Goal: Task Accomplishment & Management: Use online tool/utility

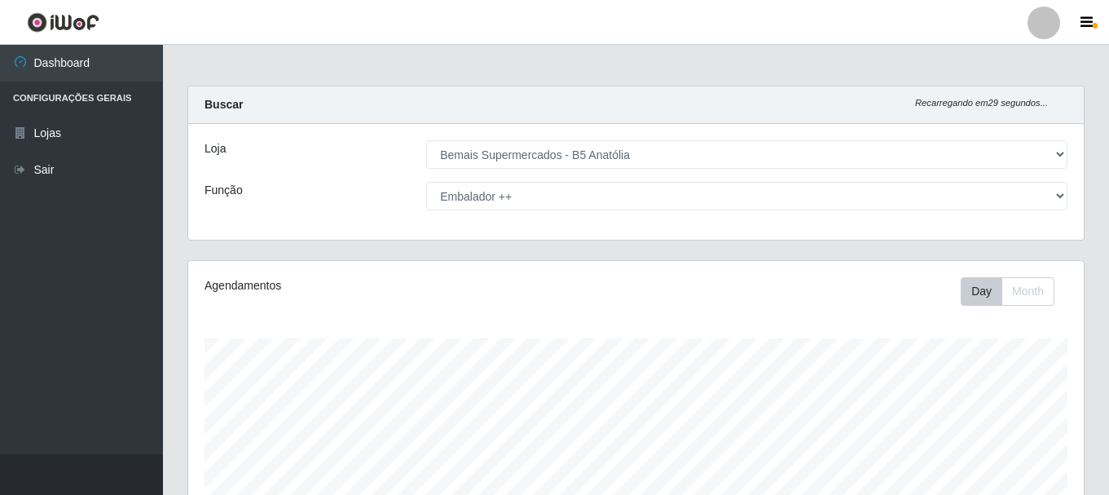
select select "405"
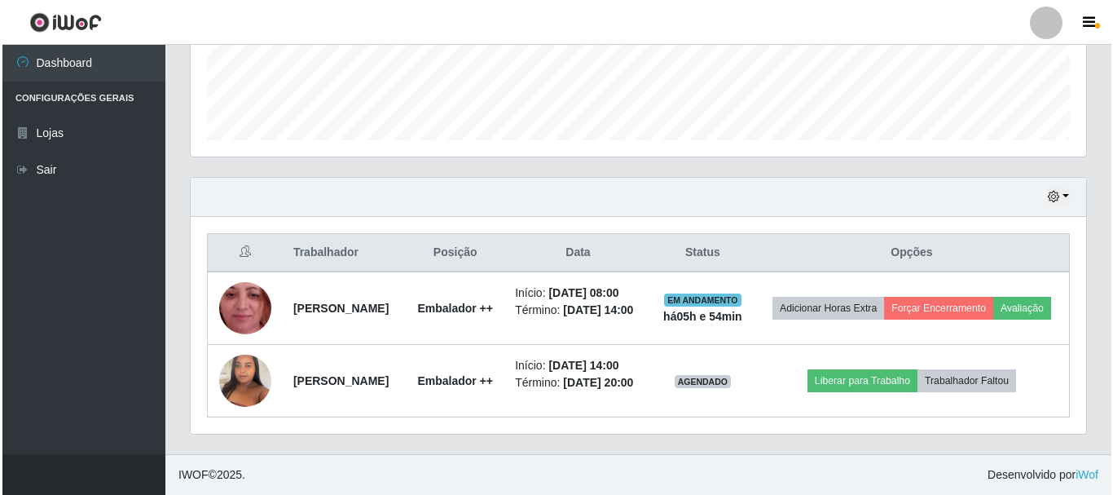
scroll to position [338, 896]
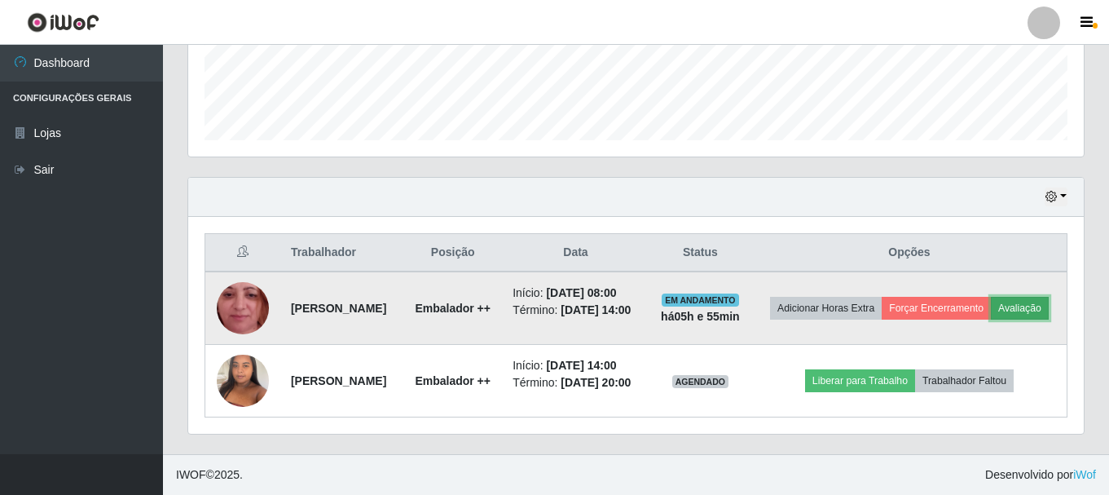
click at [991, 303] on button "Avaliação" at bounding box center [1020, 308] width 58 height 23
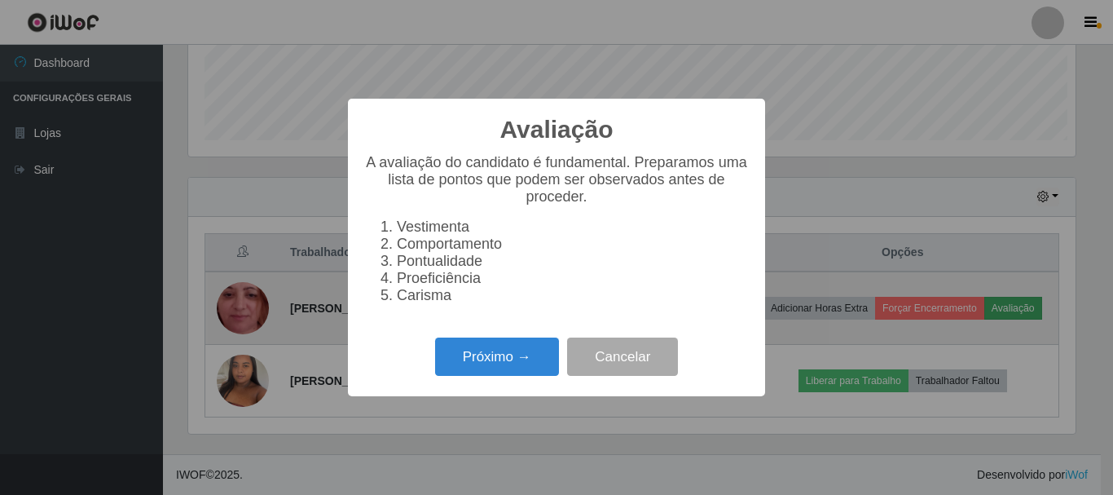
scroll to position [338, 887]
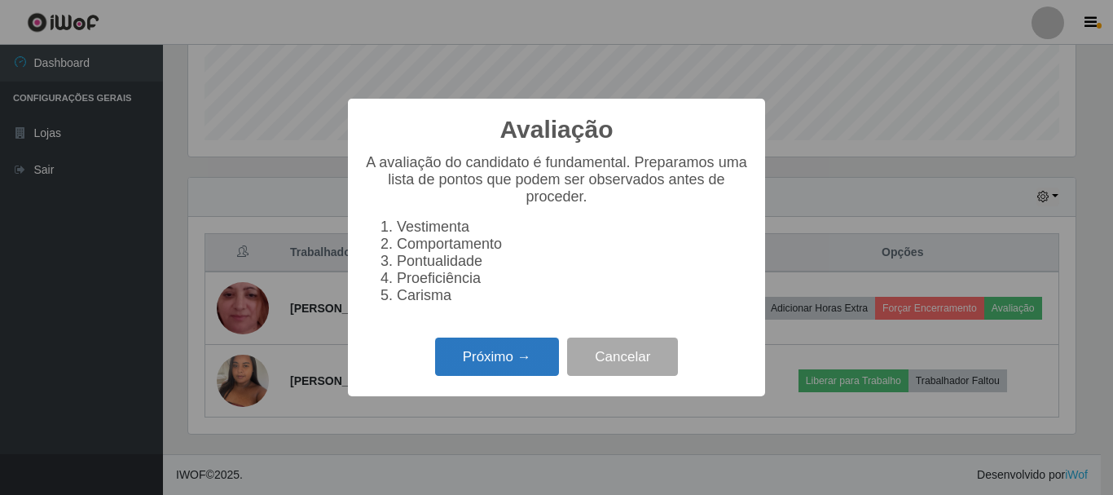
click at [522, 363] on button "Próximo →" at bounding box center [497, 356] width 124 height 38
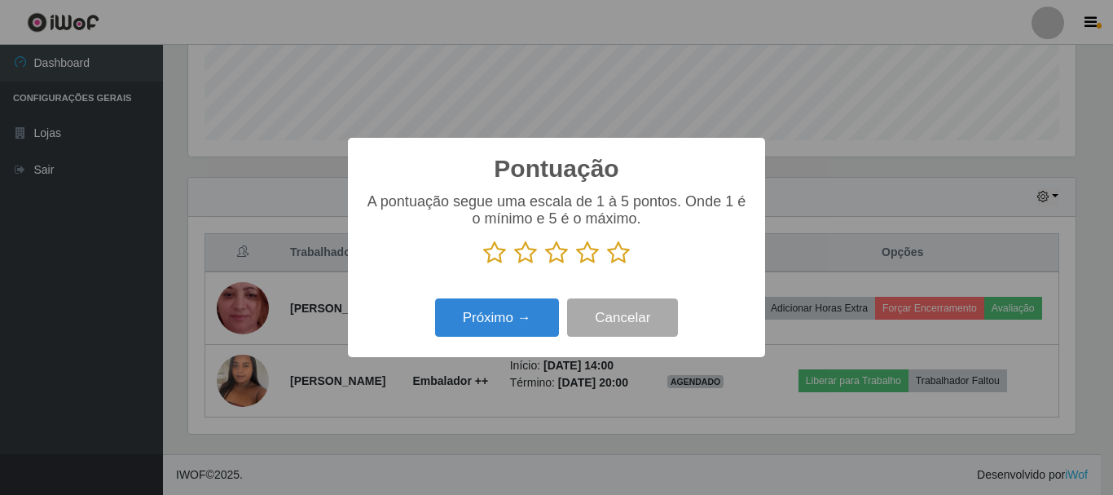
click at [613, 254] on icon at bounding box center [618, 252] width 23 height 24
click at [607, 265] on input "radio" at bounding box center [607, 265] width 0 height 0
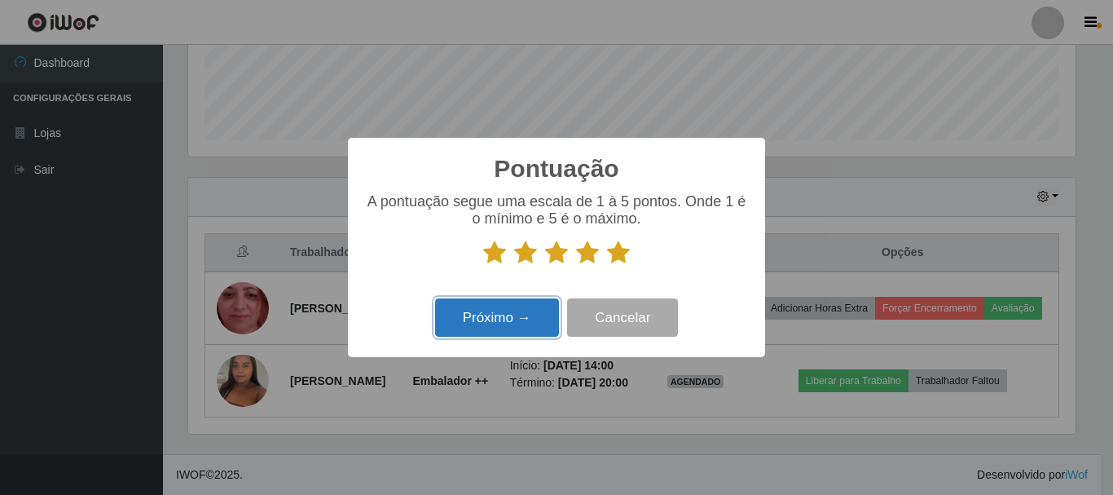
click at [504, 325] on button "Próximo →" at bounding box center [497, 317] width 124 height 38
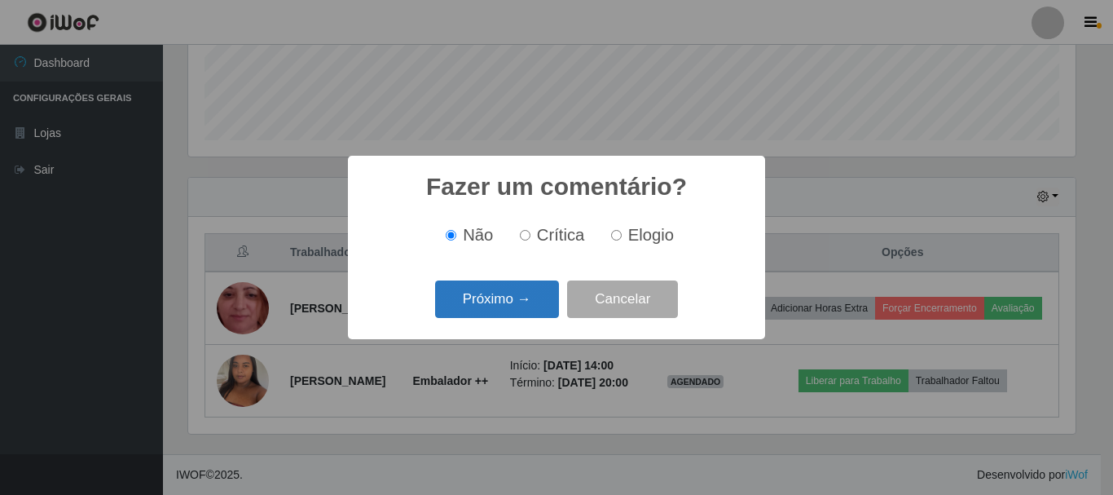
click at [500, 301] on button "Próximo →" at bounding box center [497, 299] width 124 height 38
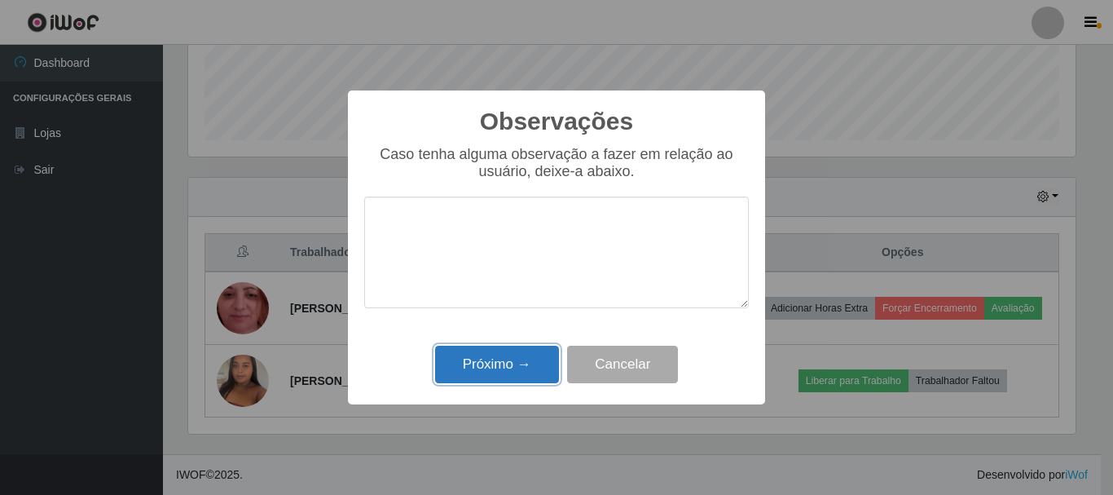
click at [508, 370] on button "Próximo →" at bounding box center [497, 364] width 124 height 38
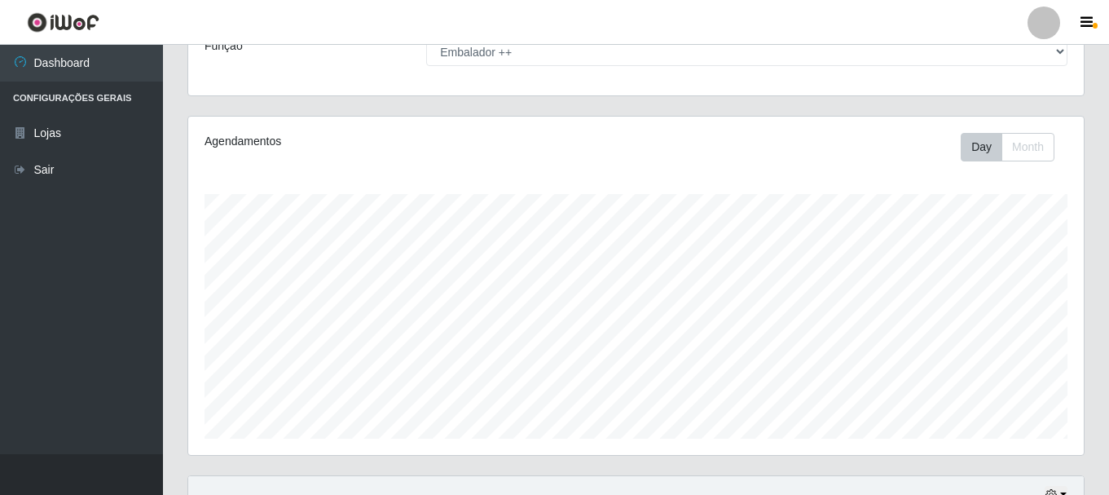
scroll to position [0, 0]
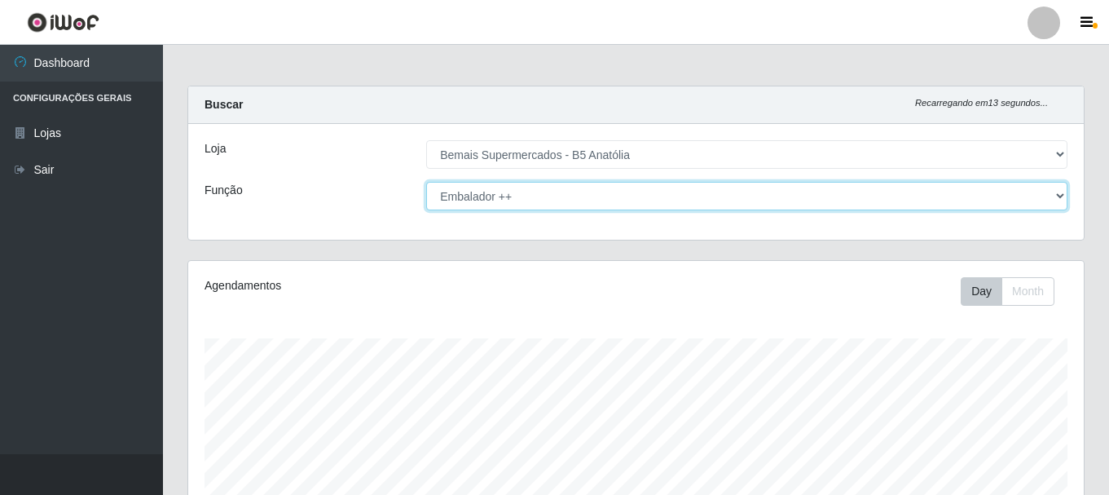
click at [605, 200] on select "[Selecione...] ASG ASG + ASG ++ Auxiliar de Estacionamento Auxiliar de Estacion…" at bounding box center [746, 196] width 641 height 29
click at [426, 182] on select "[Selecione...] ASG ASG + ASG ++ Auxiliar de Estacionamento Auxiliar de Estacion…" at bounding box center [746, 196] width 641 height 29
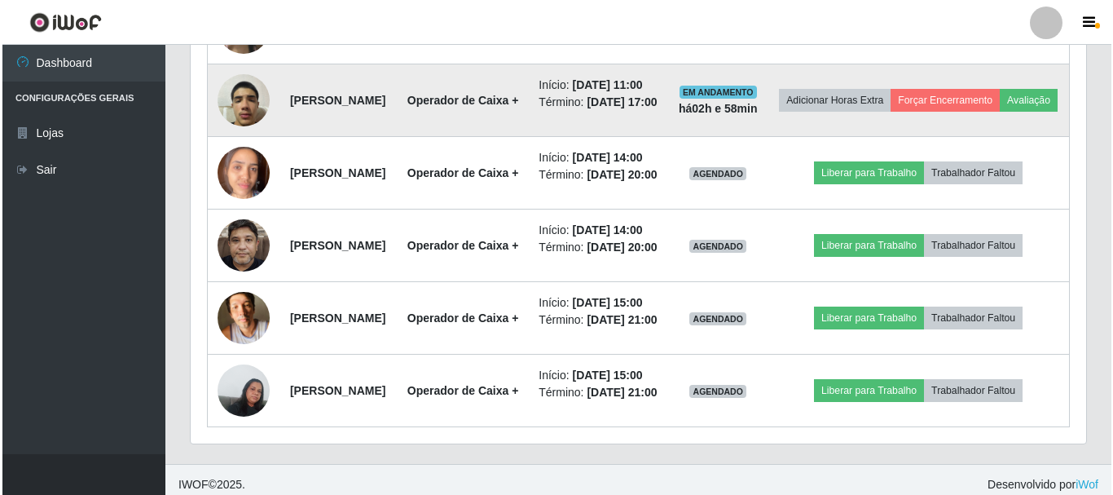
scroll to position [896, 0]
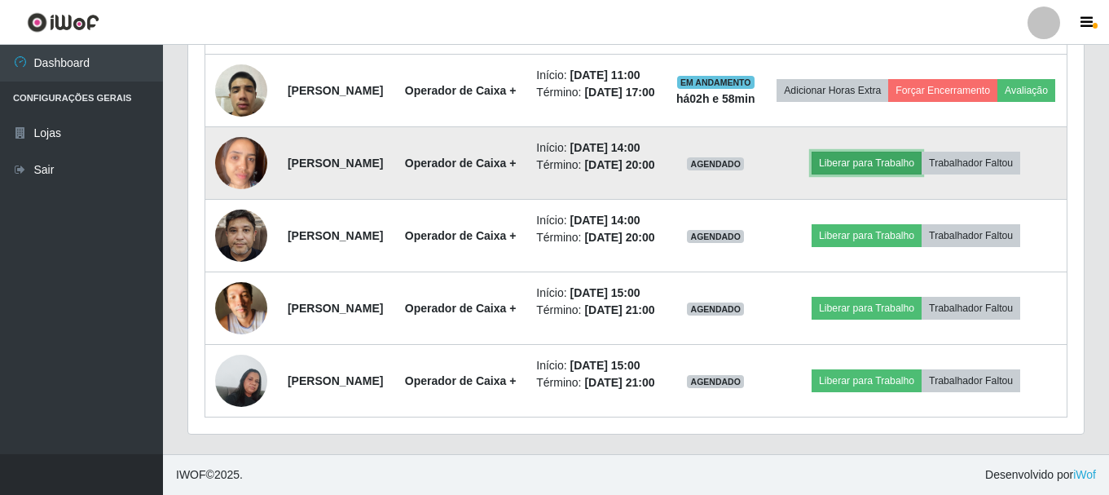
click at [896, 174] on button "Liberar para Trabalho" at bounding box center [867, 163] width 110 height 23
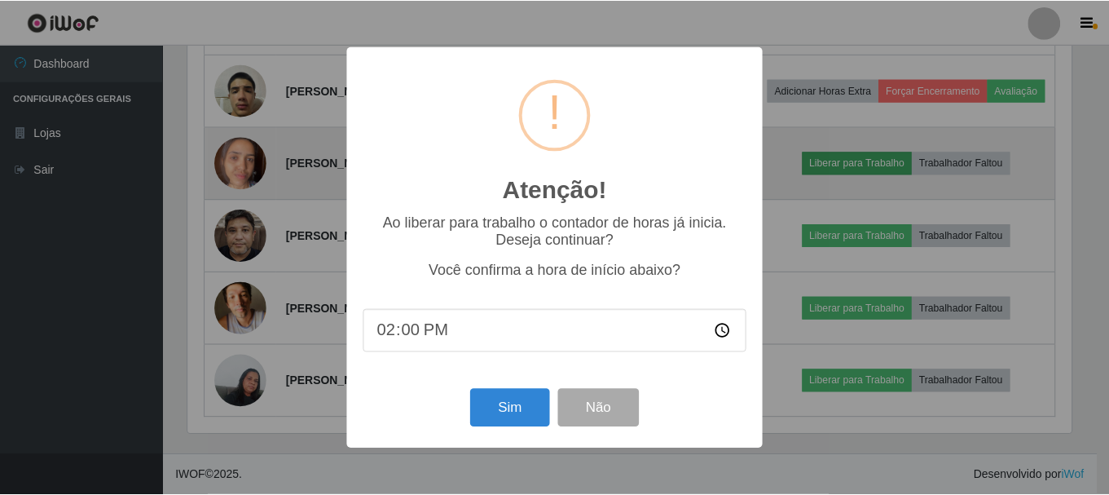
scroll to position [338, 887]
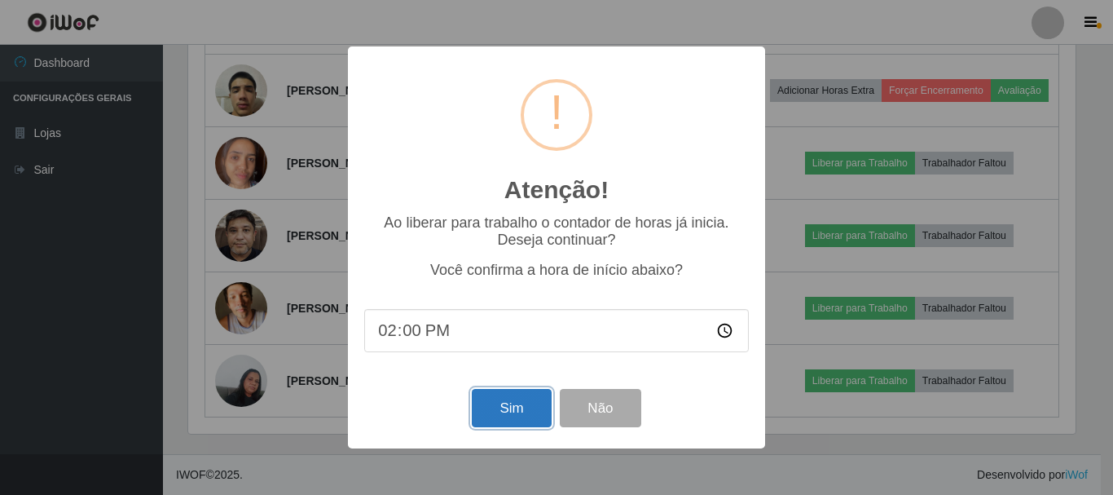
click at [500, 413] on button "Sim" at bounding box center [511, 408] width 79 height 38
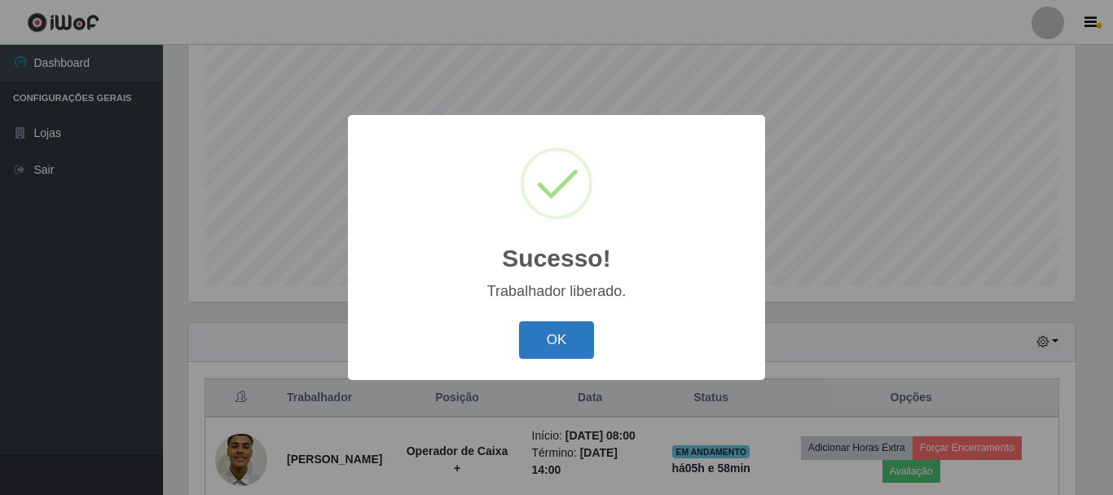
click at [571, 342] on button "OK" at bounding box center [557, 340] width 76 height 38
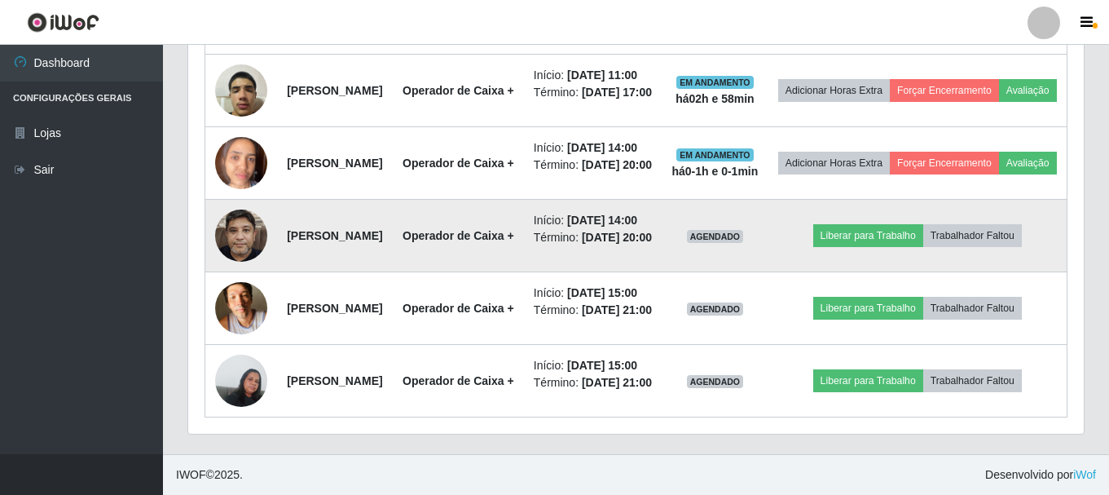
scroll to position [949, 0]
click at [871, 247] on button "Liberar para Trabalho" at bounding box center [868, 235] width 110 height 23
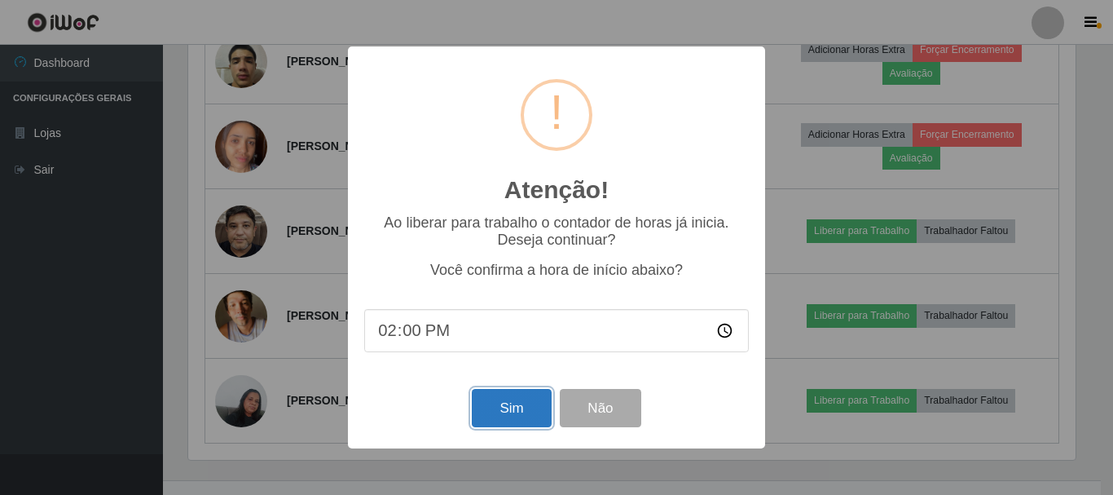
click at [500, 412] on button "Sim" at bounding box center [511, 408] width 79 height 38
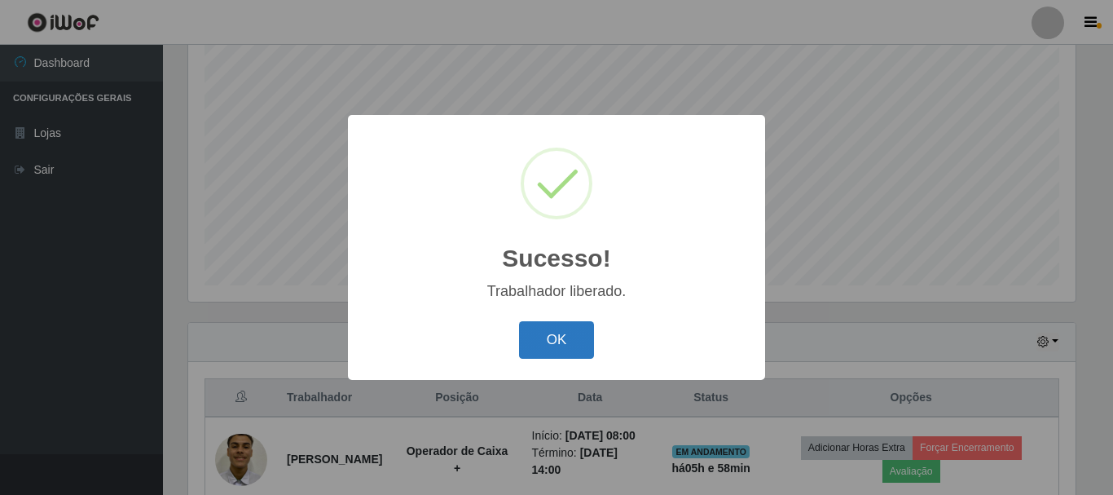
click at [552, 347] on button "OK" at bounding box center [557, 340] width 76 height 38
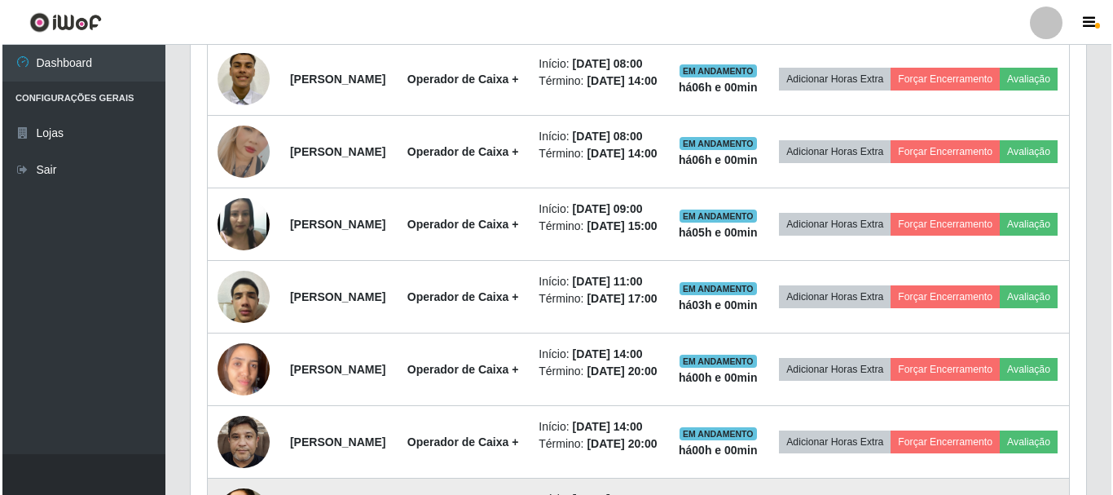
scroll to position [542, 0]
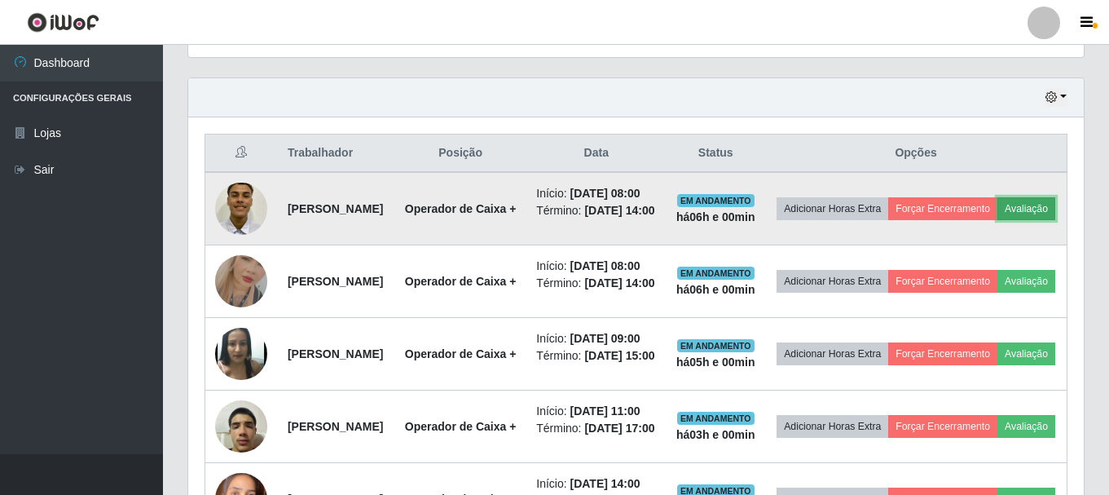
click at [997, 220] on button "Avaliação" at bounding box center [1026, 208] width 58 height 23
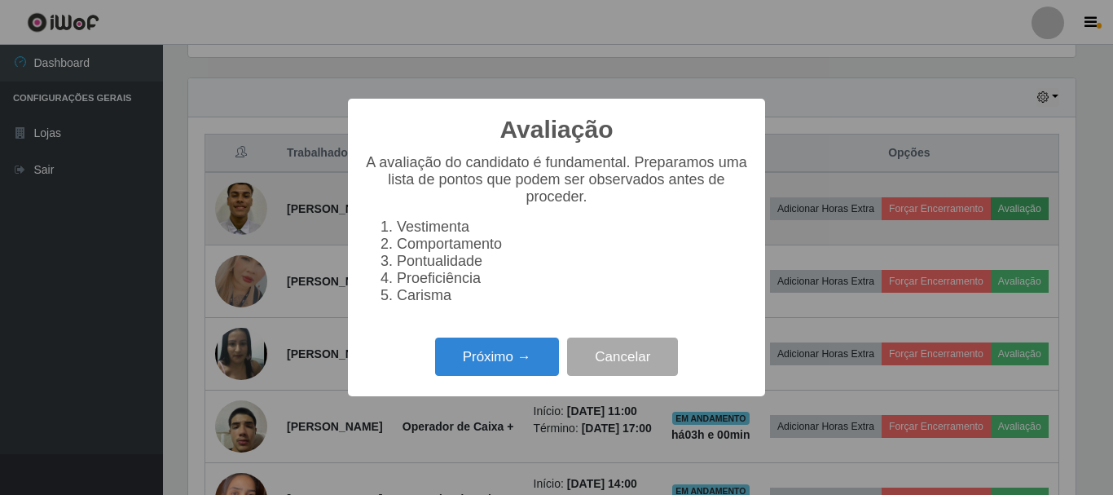
scroll to position [338, 887]
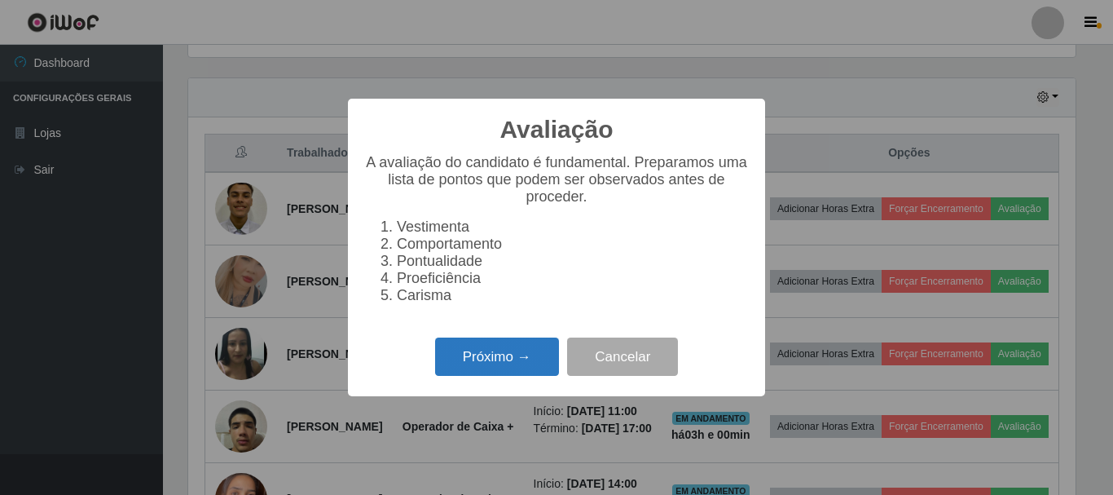
click at [511, 363] on button "Próximo →" at bounding box center [497, 356] width 124 height 38
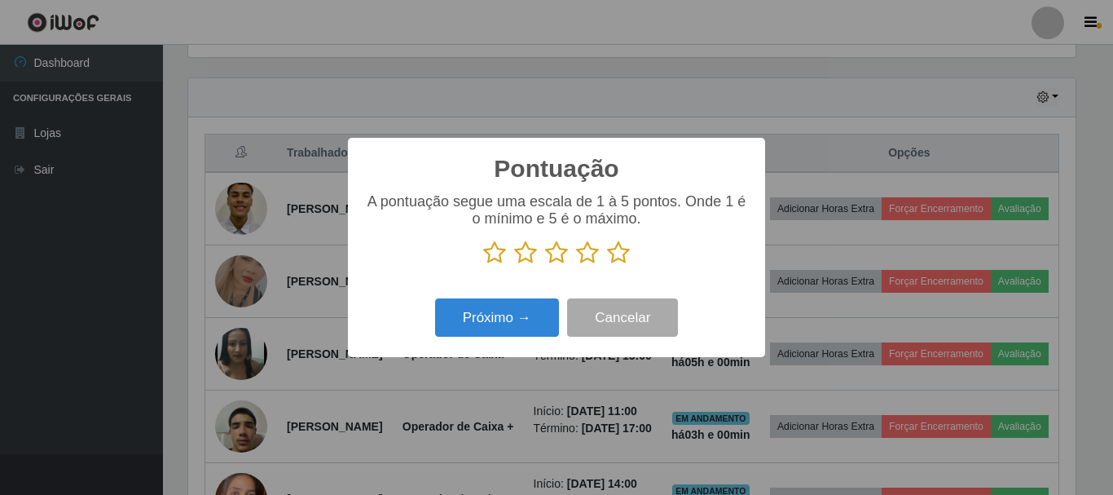
click at [624, 254] on icon at bounding box center [618, 252] width 23 height 24
click at [607, 265] on input "radio" at bounding box center [607, 265] width 0 height 0
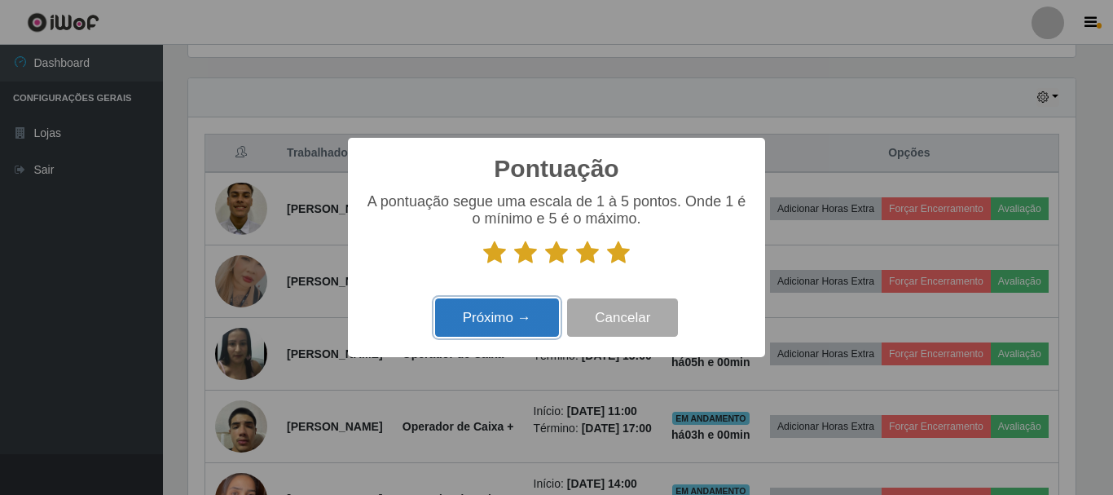
click at [496, 328] on button "Próximo →" at bounding box center [497, 317] width 124 height 38
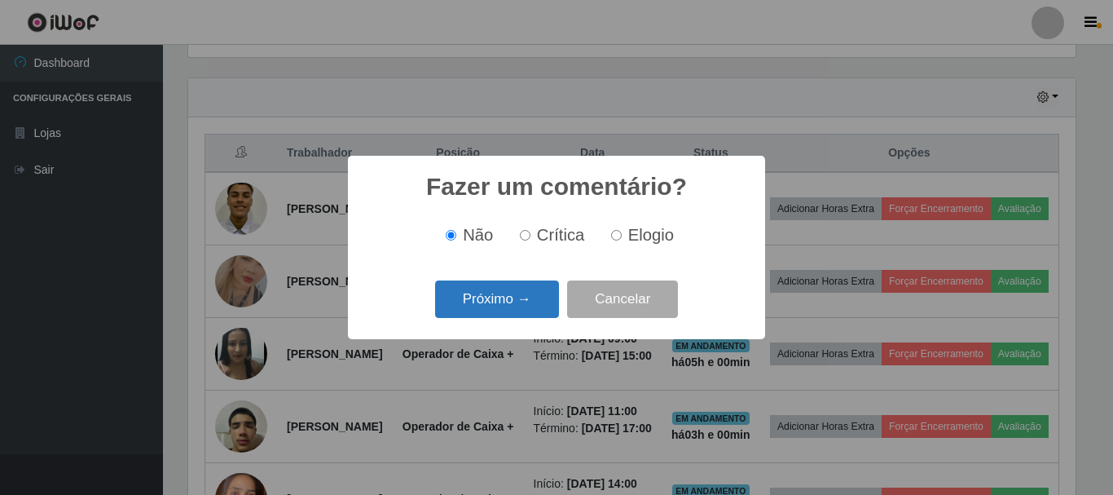
click at [514, 303] on button "Próximo →" at bounding box center [497, 299] width 124 height 38
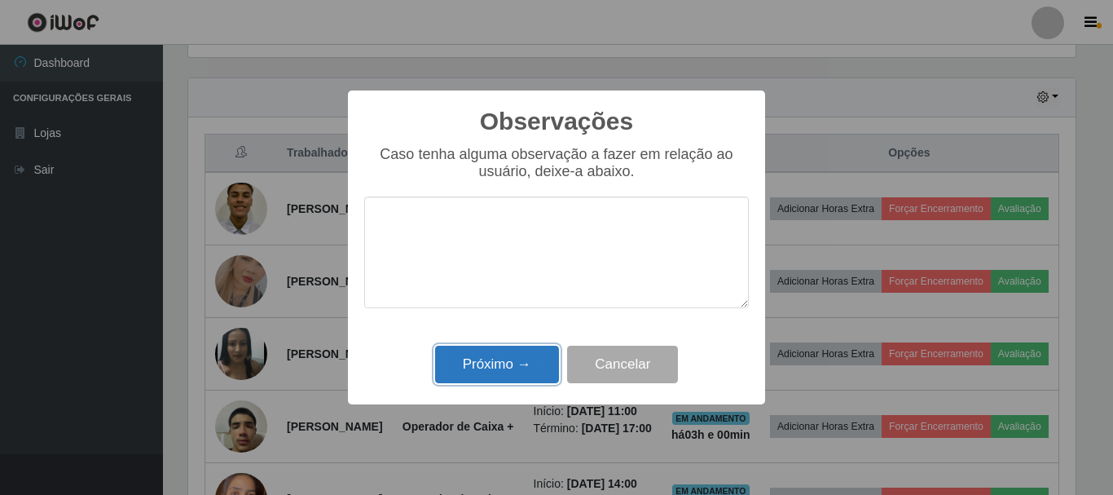
click at [514, 359] on button "Próximo →" at bounding box center [497, 364] width 124 height 38
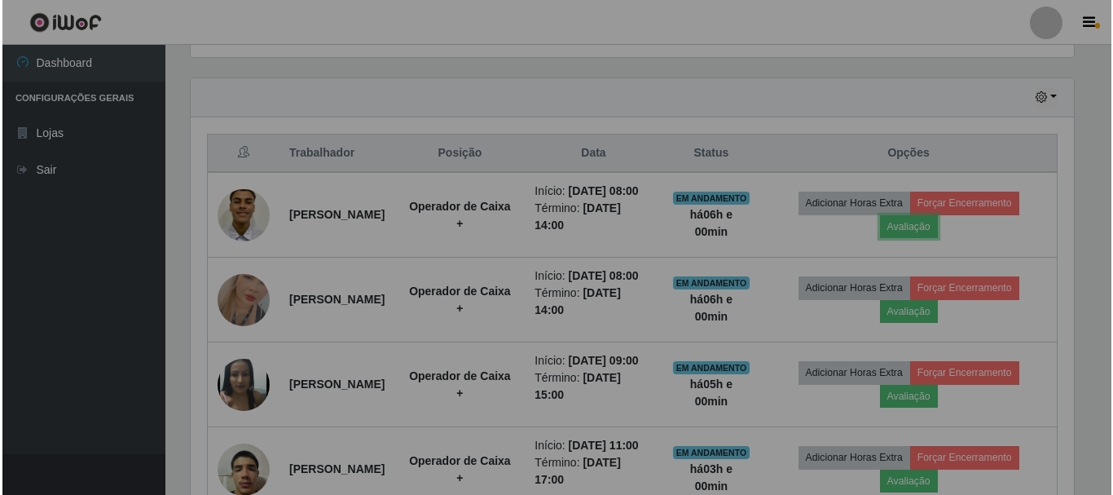
scroll to position [338, 896]
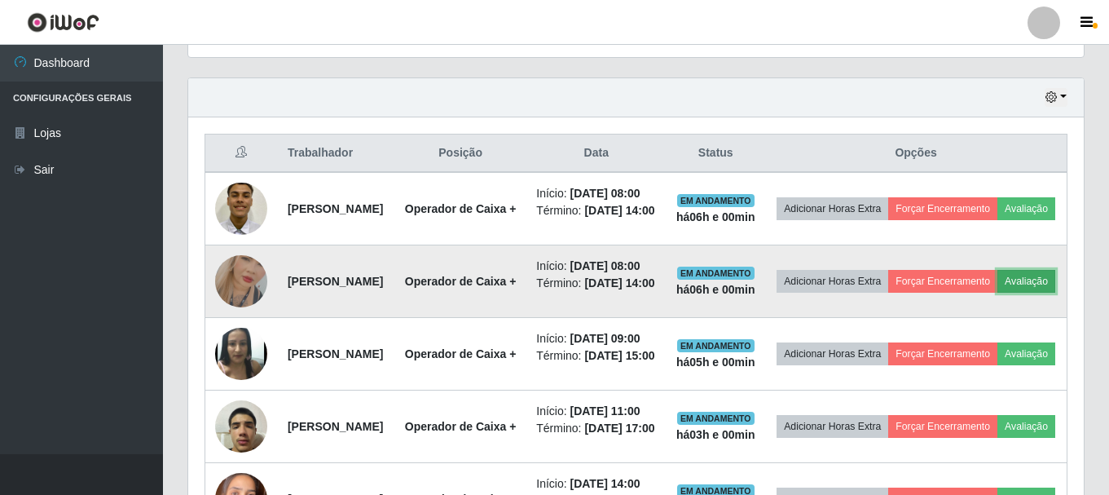
click at [997, 293] on button "Avaliação" at bounding box center [1026, 281] width 58 height 23
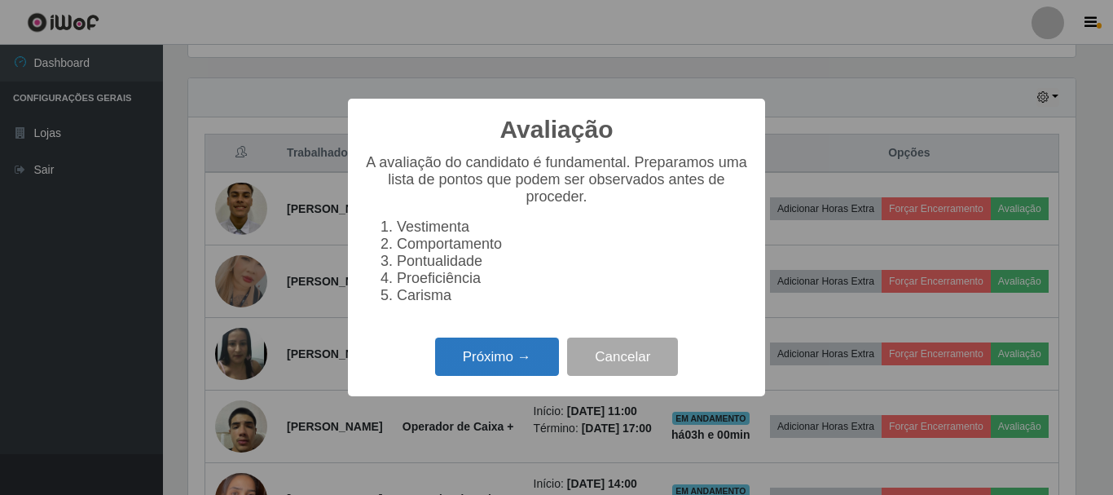
click at [504, 354] on button "Próximo →" at bounding box center [497, 356] width 124 height 38
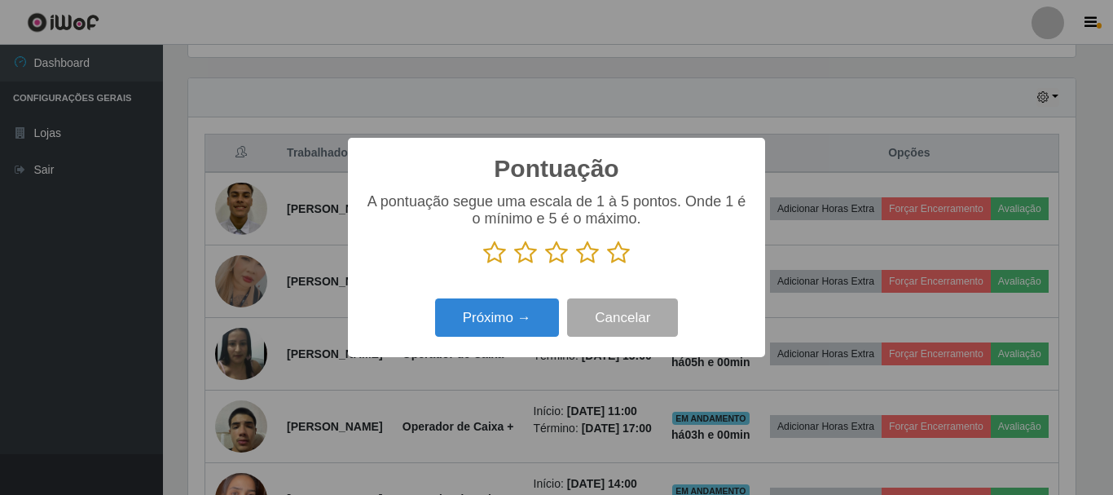
click at [619, 253] on icon at bounding box center [618, 252] width 23 height 24
click at [607, 265] on input "radio" at bounding box center [607, 265] width 0 height 0
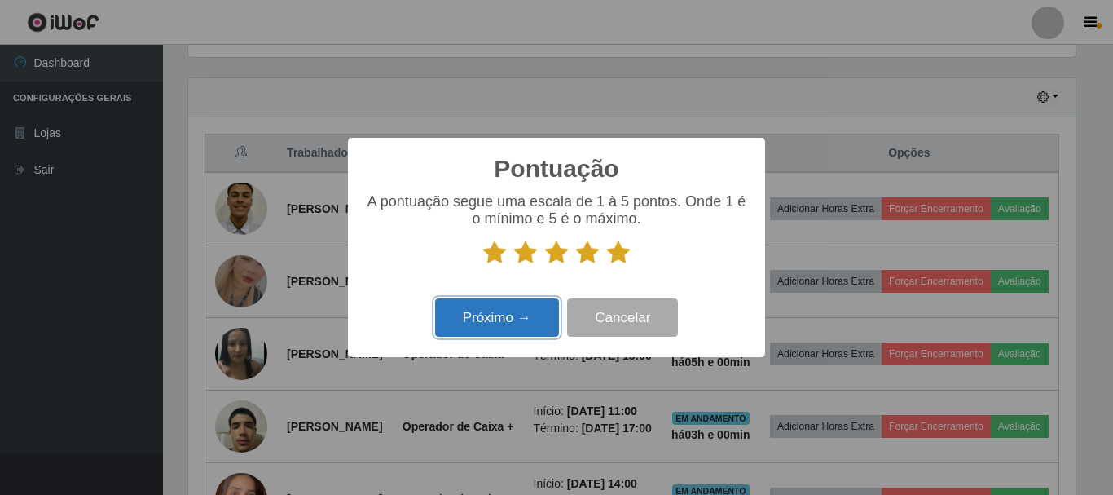
click at [507, 322] on button "Próximo →" at bounding box center [497, 317] width 124 height 38
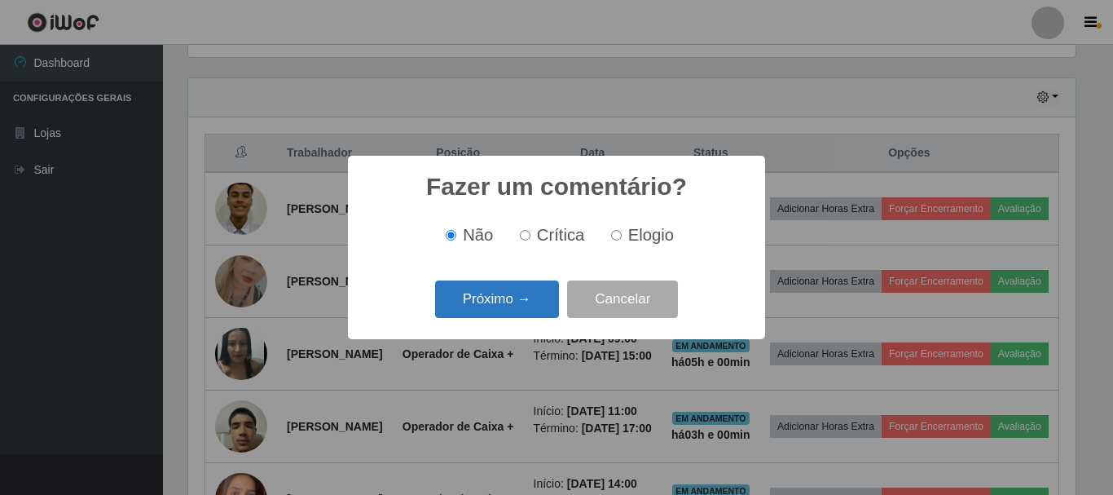
click at [525, 295] on button "Próximo →" at bounding box center [497, 299] width 124 height 38
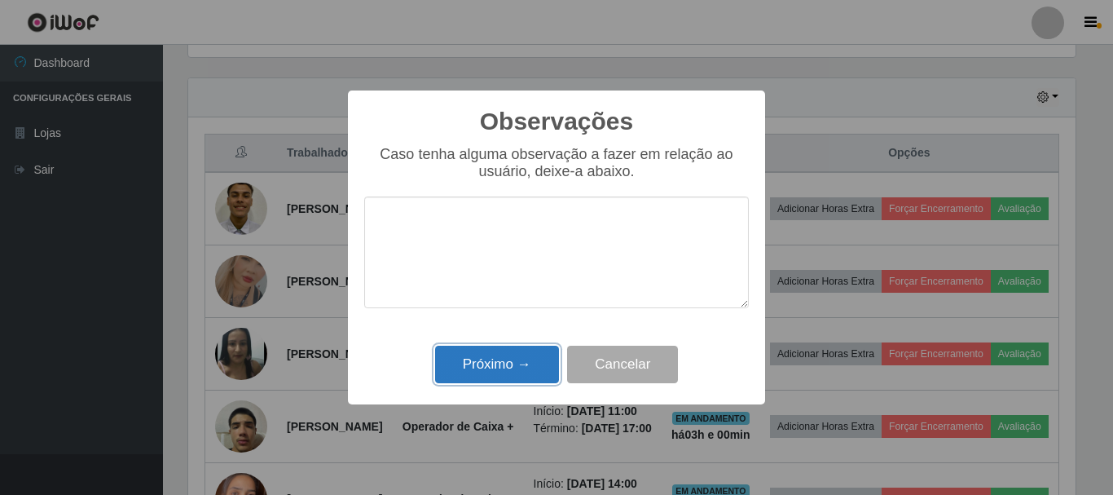
click at [528, 358] on button "Próximo →" at bounding box center [497, 364] width 124 height 38
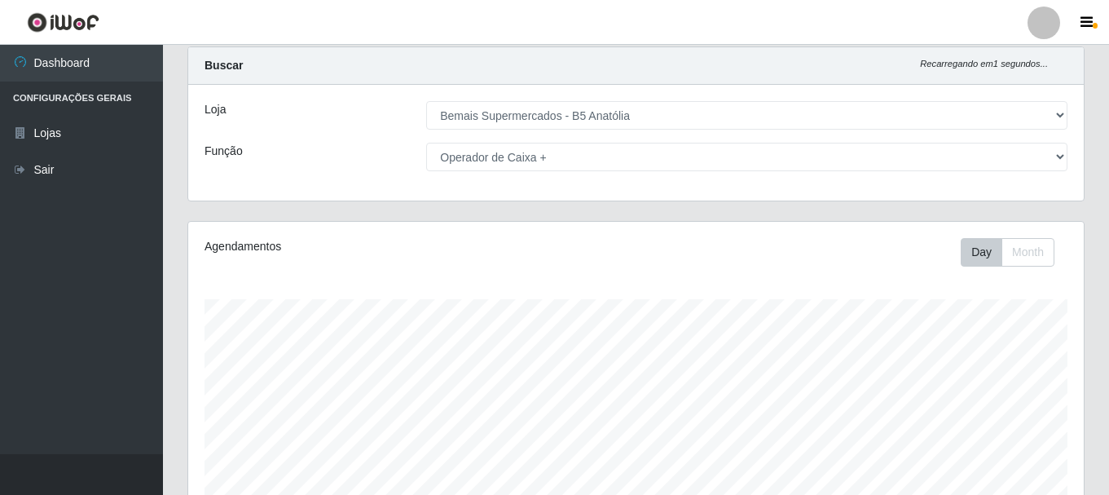
scroll to position [0, 0]
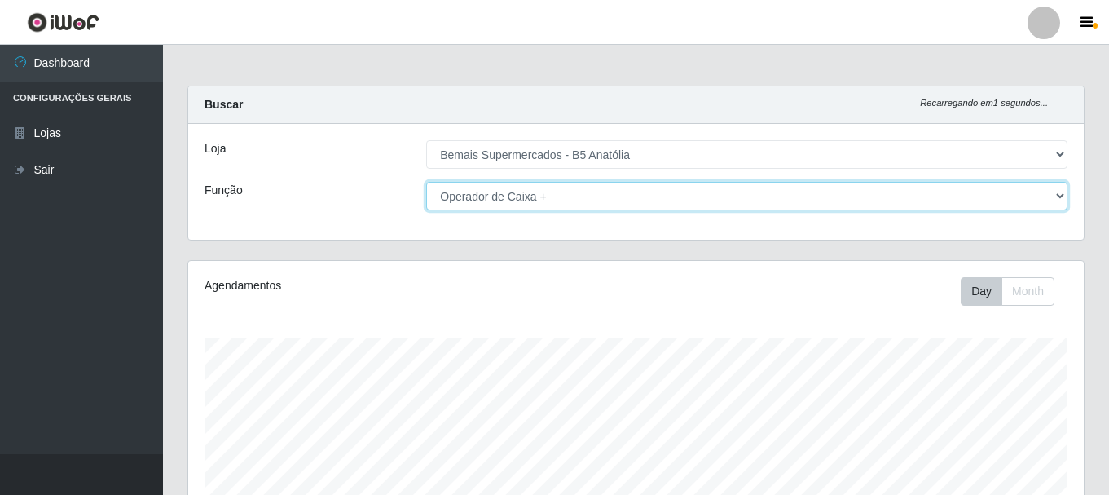
click at [628, 200] on select "[Selecione...] ASG ASG + ASG ++ Auxiliar de Estacionamento Auxiliar de Estacion…" at bounding box center [746, 196] width 641 height 29
click at [426, 182] on select "[Selecione...] ASG ASG + ASG ++ Auxiliar de Estacionamento Auxiliar de Estacion…" at bounding box center [746, 196] width 641 height 29
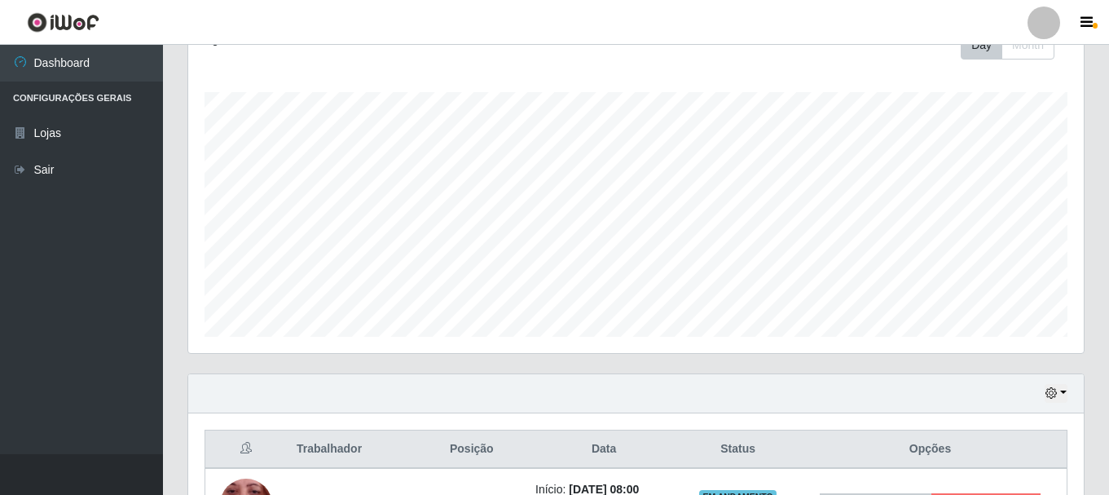
scroll to position [407, 0]
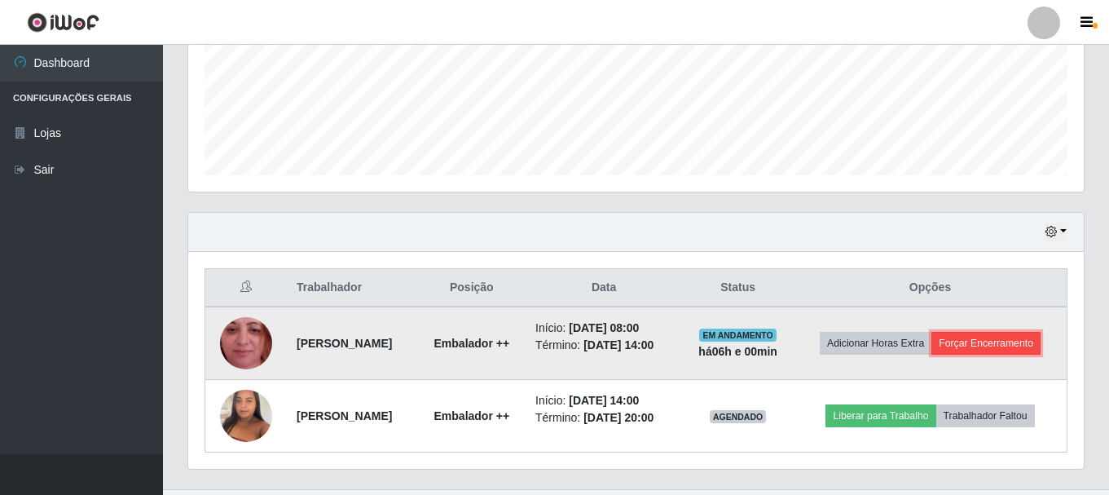
click at [1010, 344] on button "Forçar Encerramento" at bounding box center [985, 343] width 109 height 23
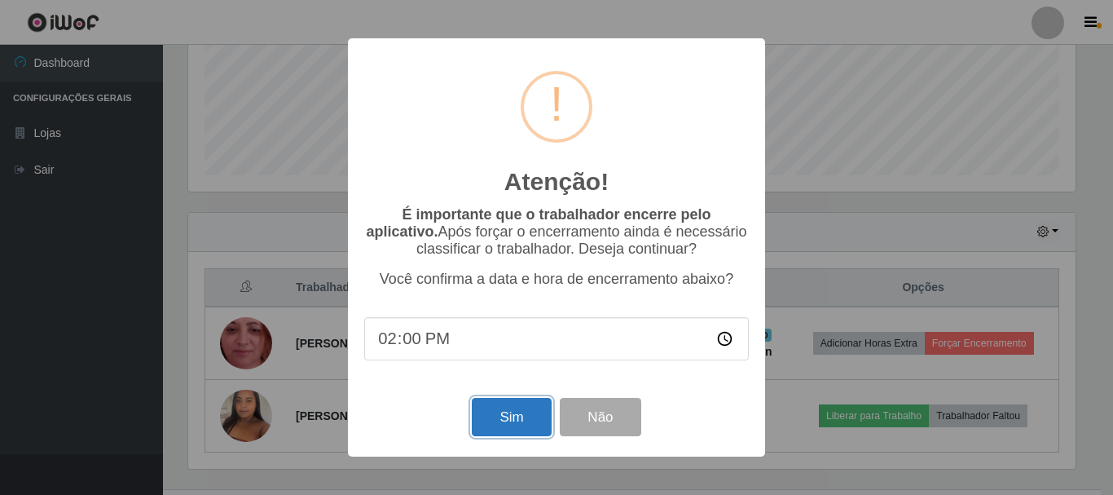
click at [511, 415] on button "Sim" at bounding box center [511, 417] width 79 height 38
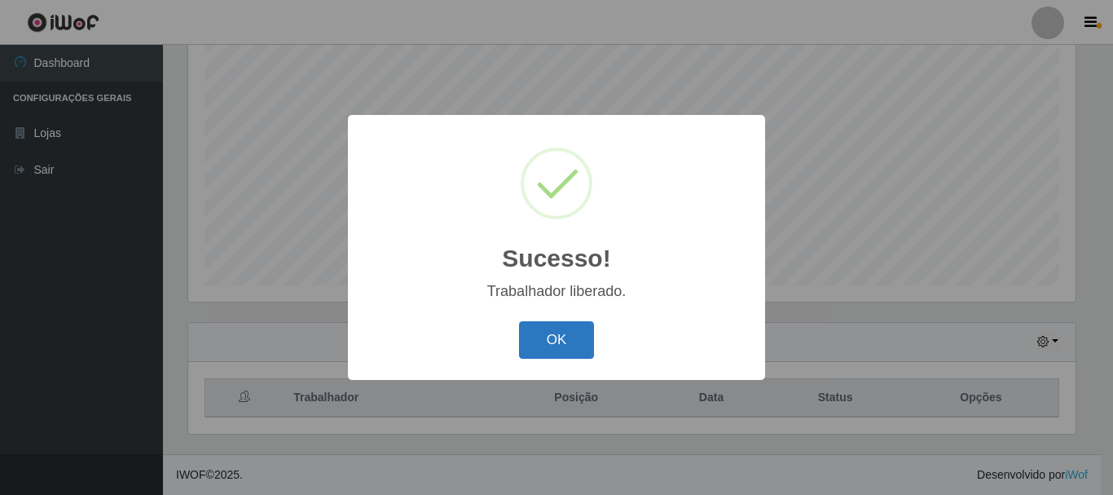
click at [561, 339] on button "OK" at bounding box center [557, 340] width 76 height 38
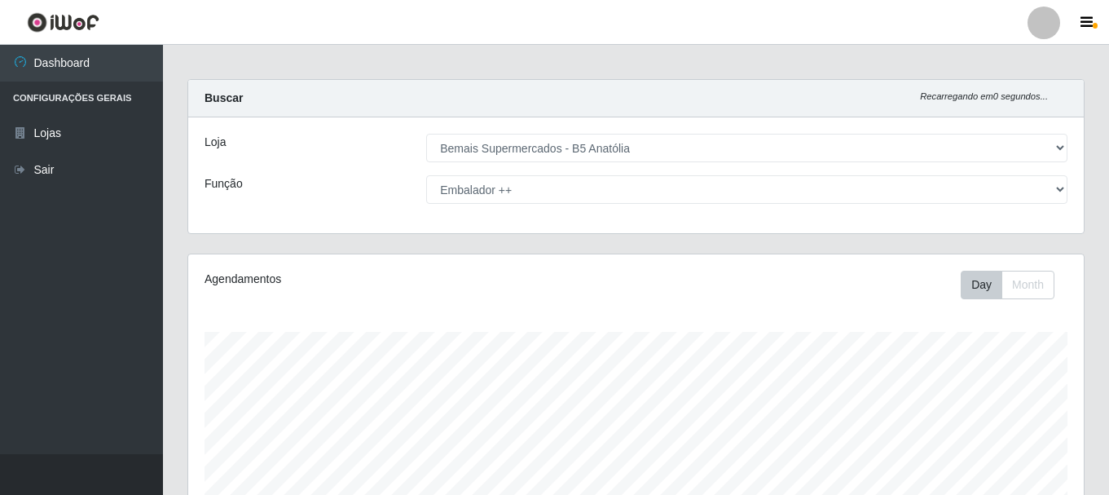
scroll to position [0, 0]
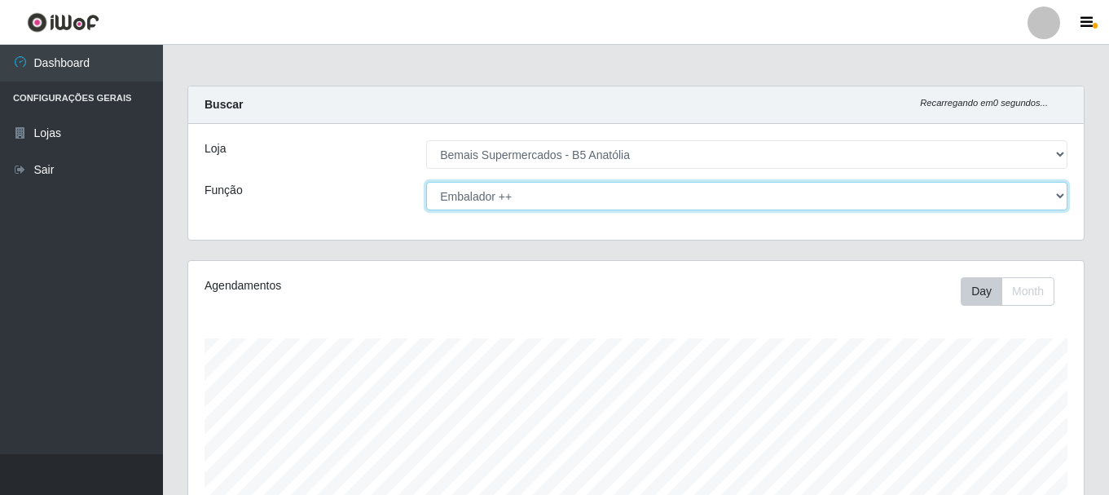
click at [618, 201] on select "[Selecione...] ASG ASG + ASG ++ Auxiliar de Estacionamento Auxiliar de Estacion…" at bounding box center [746, 196] width 641 height 29
click at [426, 182] on select "[Selecione...] ASG ASG + ASG ++ Auxiliar de Estacionamento Auxiliar de Estacion…" at bounding box center [746, 196] width 641 height 29
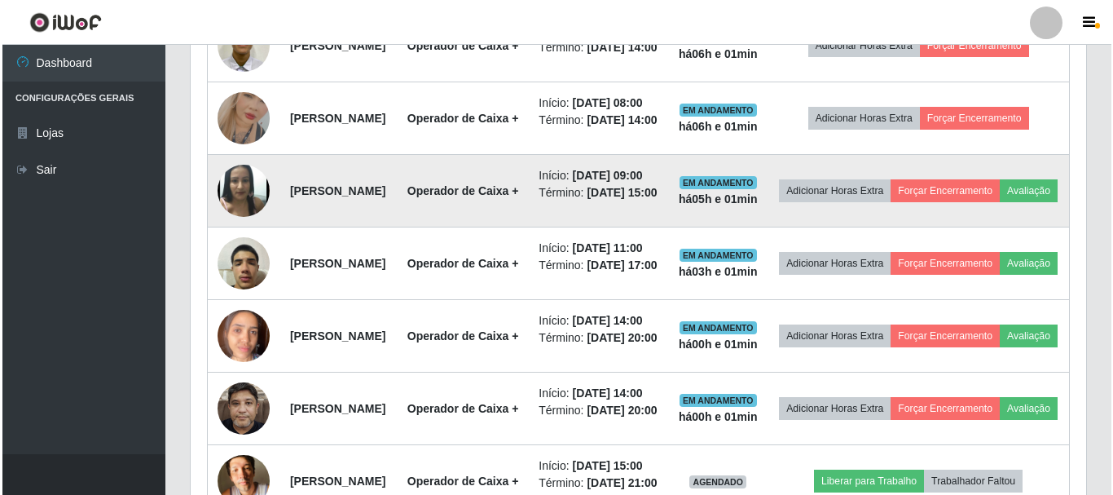
scroll to position [733, 0]
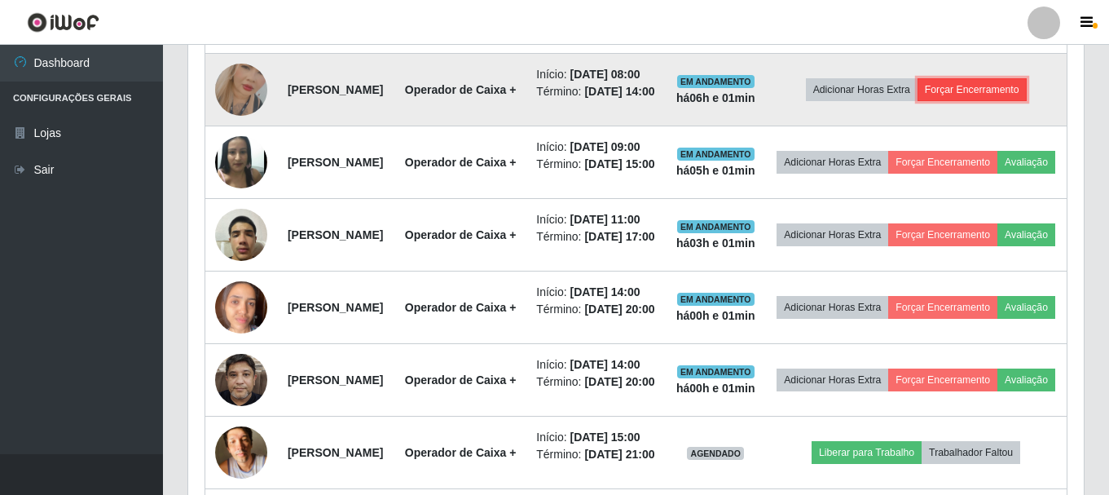
click at [995, 101] on button "Forçar Encerramento" at bounding box center [972, 89] width 109 height 23
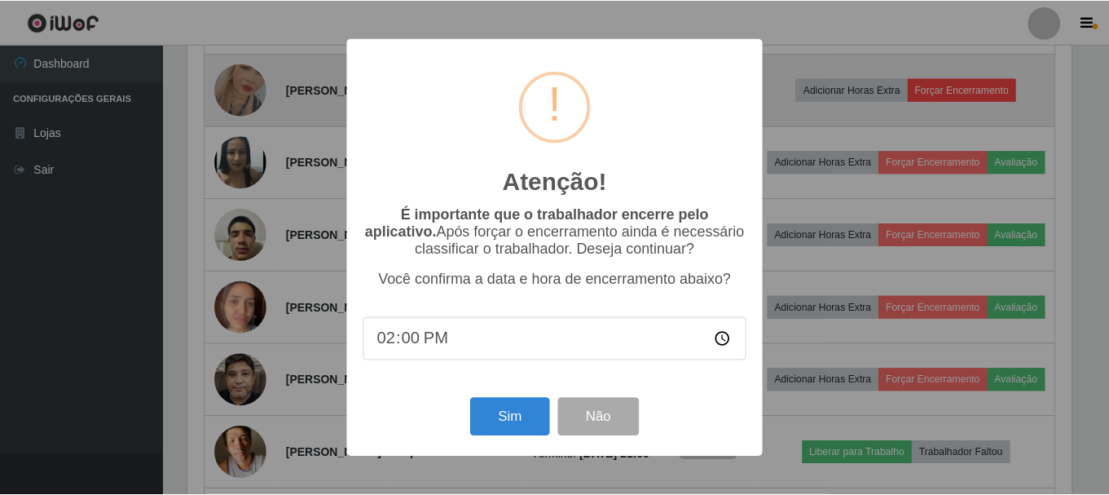
scroll to position [338, 887]
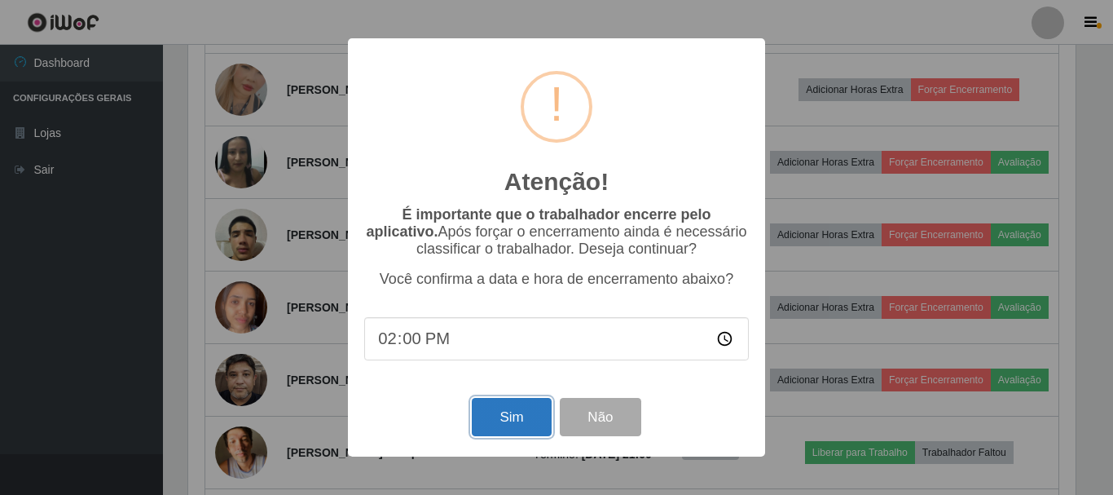
click at [522, 429] on button "Sim" at bounding box center [511, 417] width 79 height 38
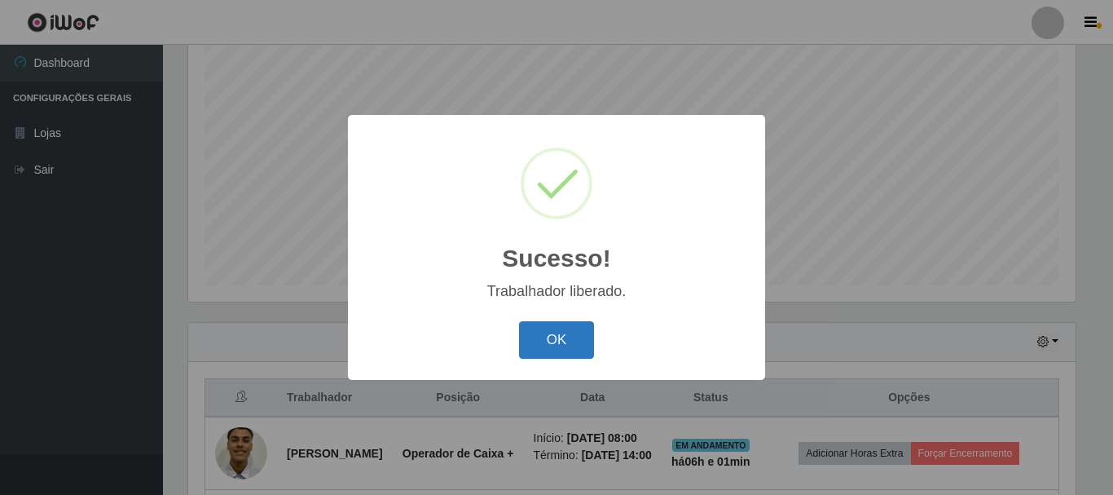
click at [552, 343] on button "OK" at bounding box center [557, 340] width 76 height 38
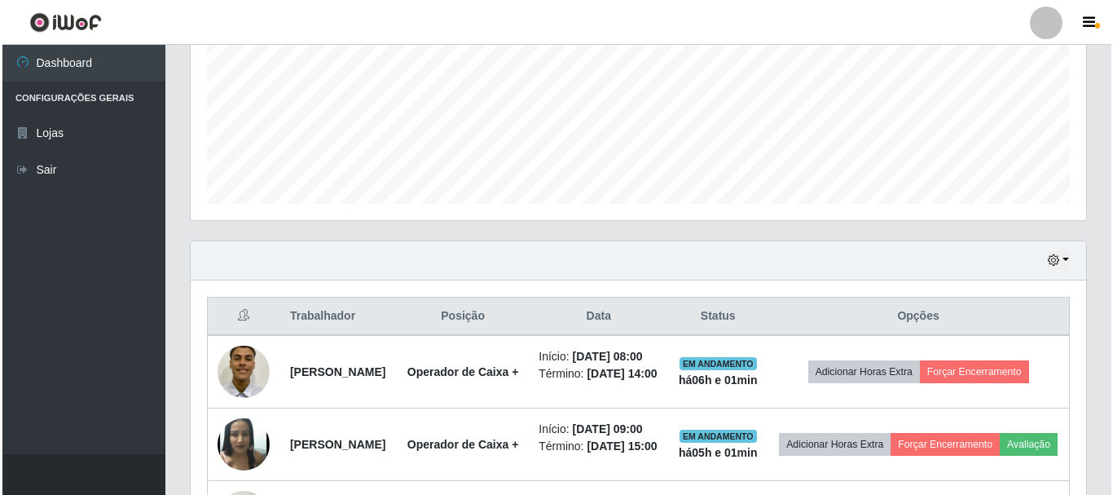
scroll to position [460, 0]
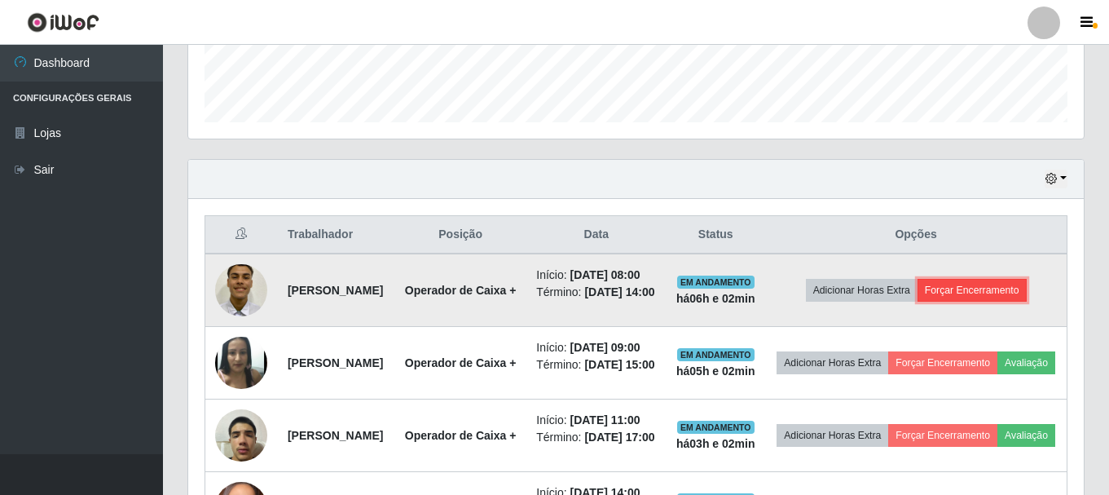
click at [1006, 301] on button "Forçar Encerramento" at bounding box center [972, 290] width 109 height 23
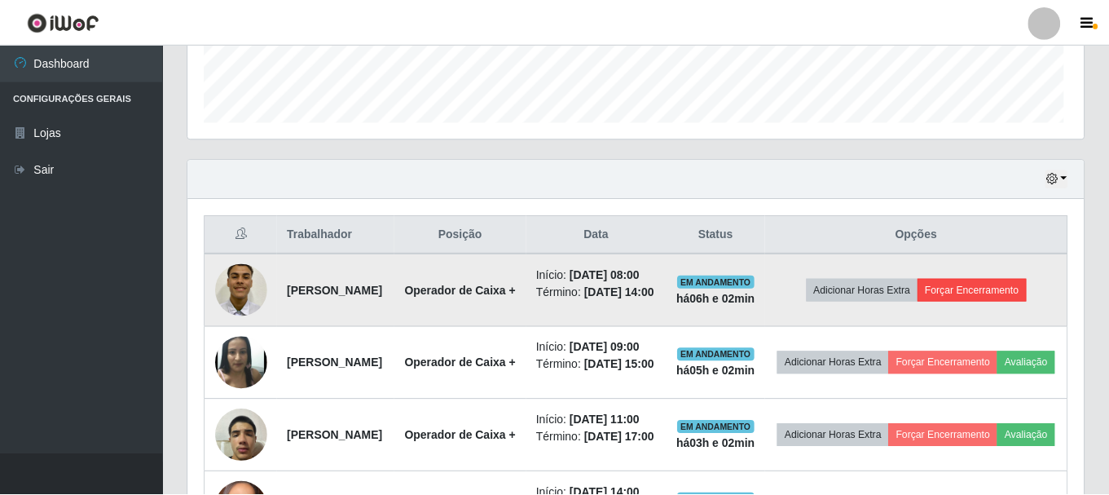
scroll to position [338, 887]
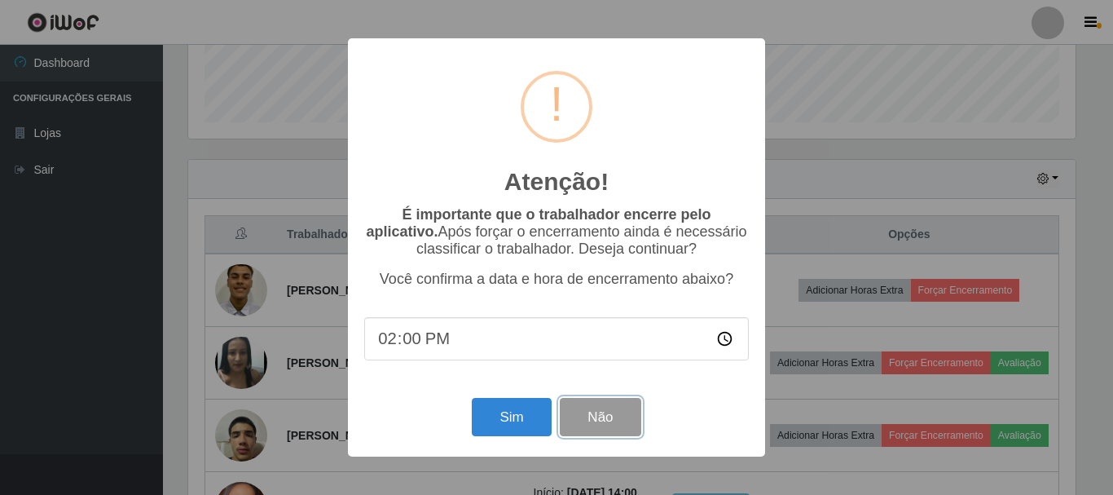
click at [588, 416] on button "Não" at bounding box center [600, 417] width 81 height 38
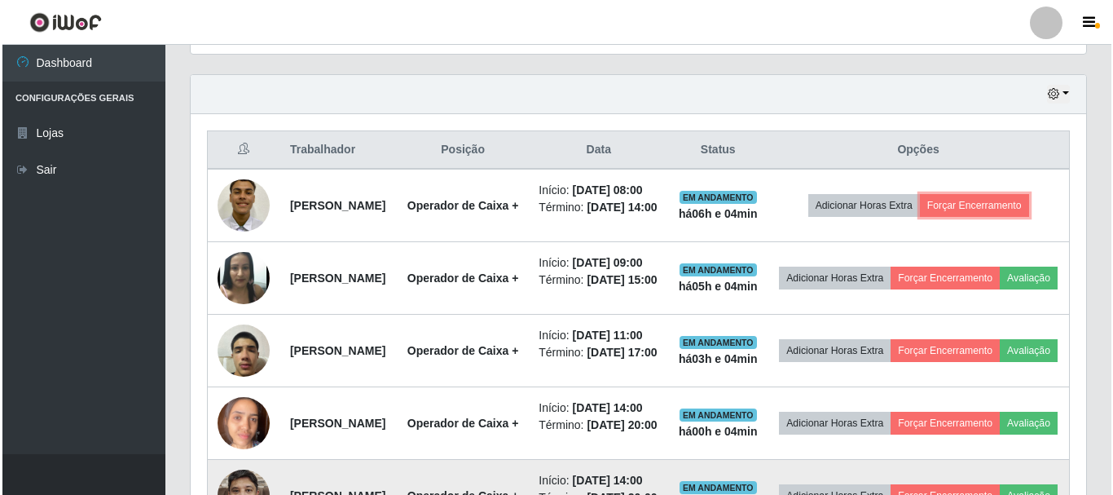
scroll to position [542, 0]
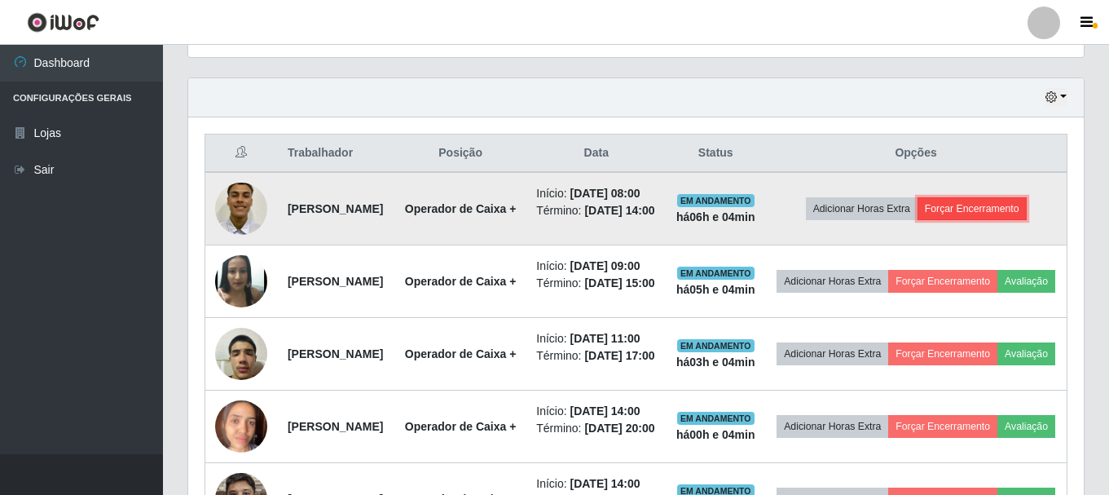
click at [1004, 220] on button "Forçar Encerramento" at bounding box center [972, 208] width 109 height 23
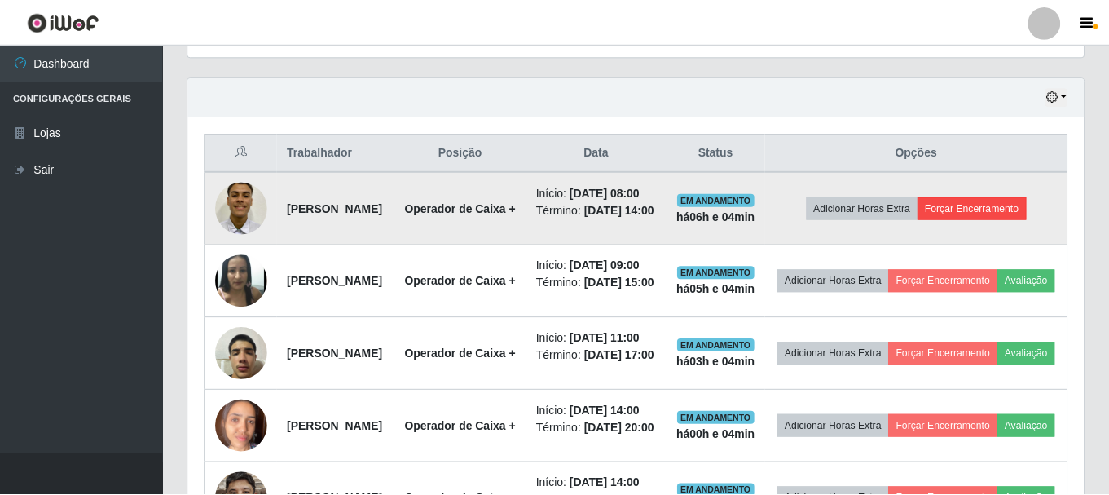
scroll to position [338, 887]
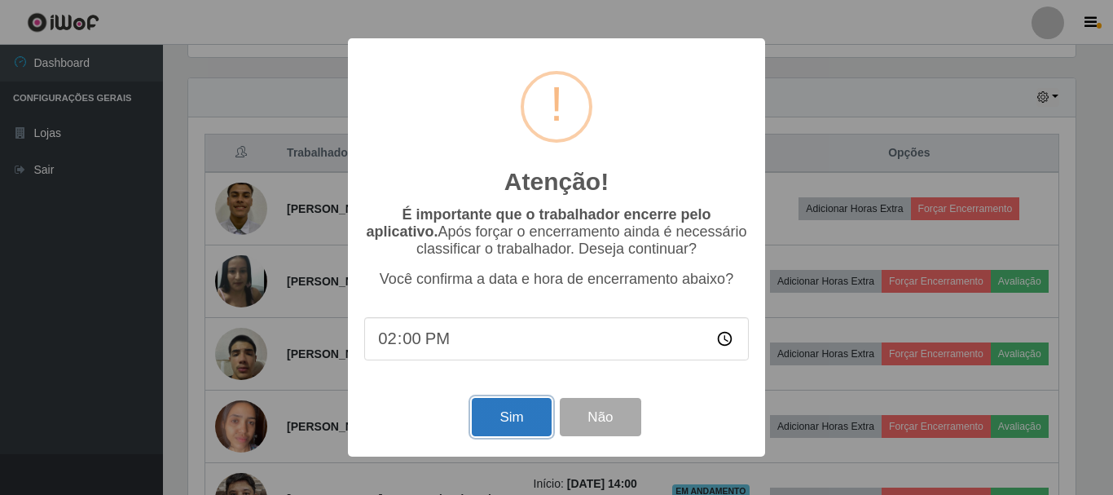
click at [525, 420] on button "Sim" at bounding box center [511, 417] width 79 height 38
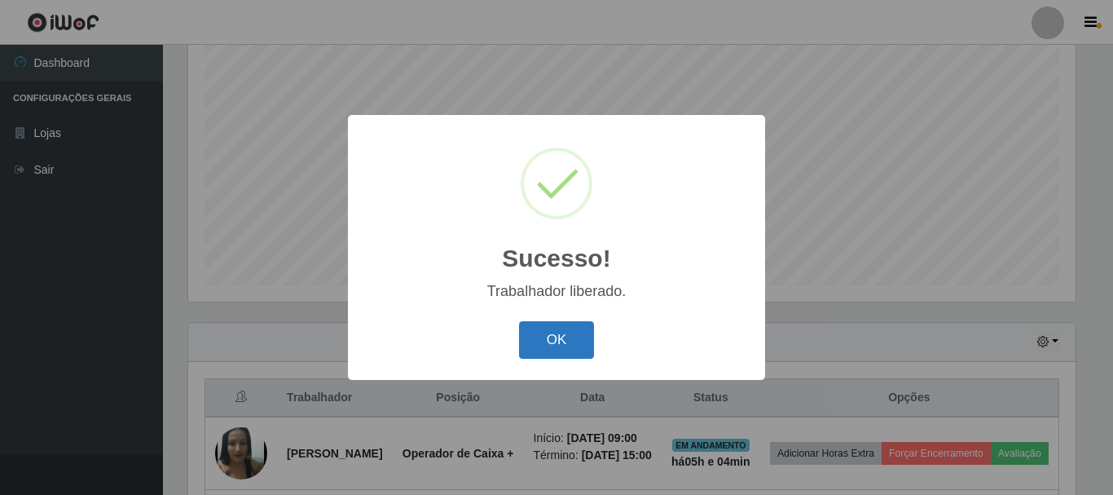
click at [565, 344] on button "OK" at bounding box center [557, 340] width 76 height 38
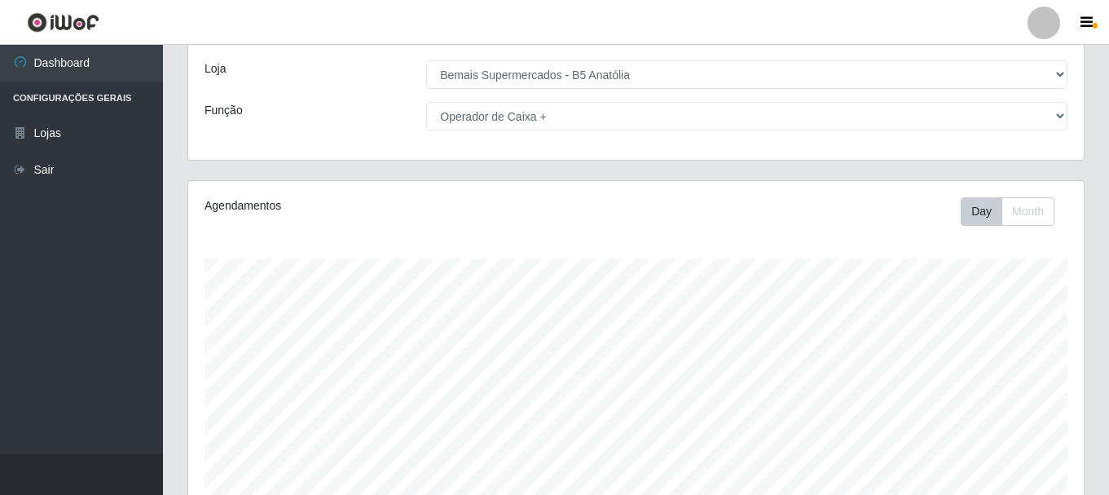
scroll to position [0, 0]
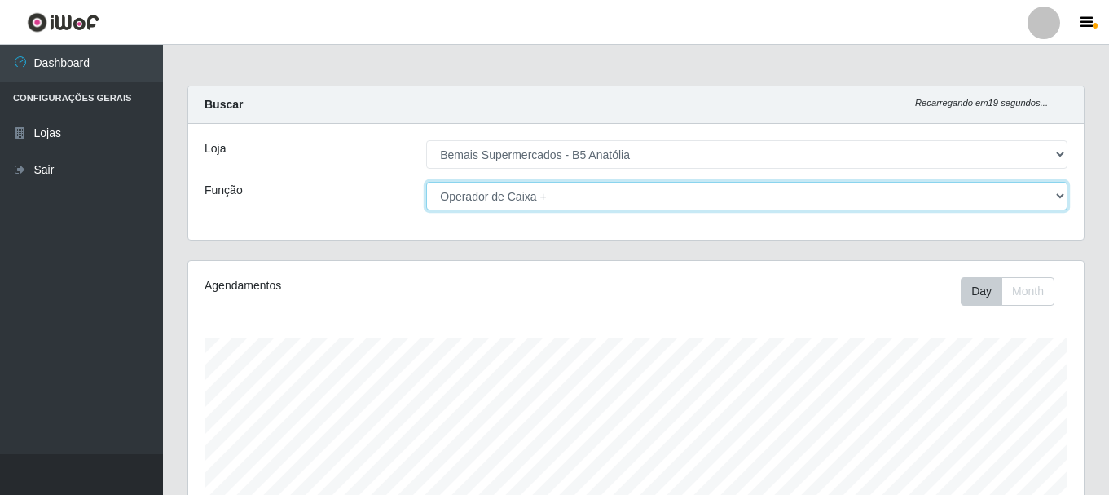
click at [655, 203] on select "[Selecione...] ASG ASG + ASG ++ Auxiliar de Estacionamento Auxiliar de Estacion…" at bounding box center [746, 196] width 641 height 29
select select "71"
click at [426, 182] on select "[Selecione...] ASG ASG + ASG ++ Auxiliar de Estacionamento Auxiliar de Estacion…" at bounding box center [746, 196] width 641 height 29
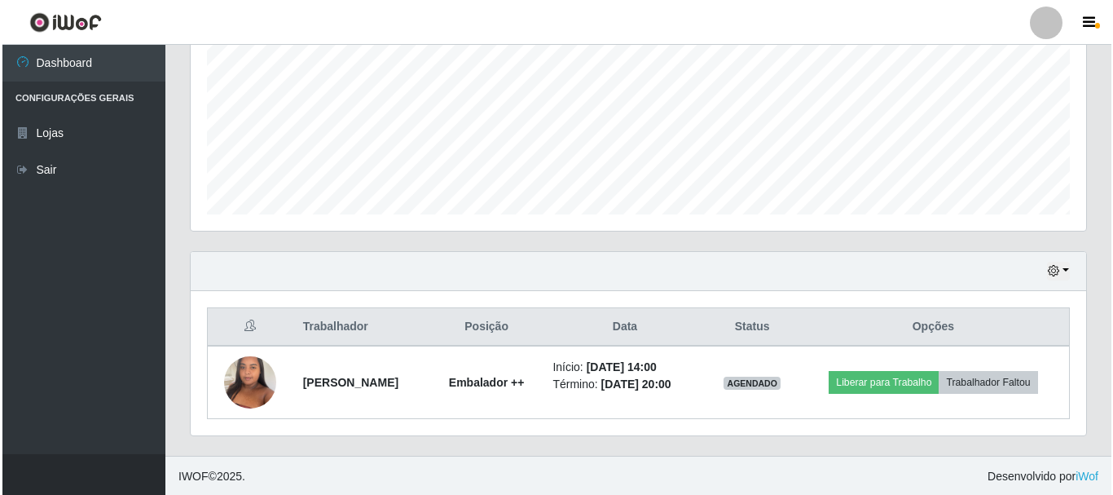
scroll to position [370, 0]
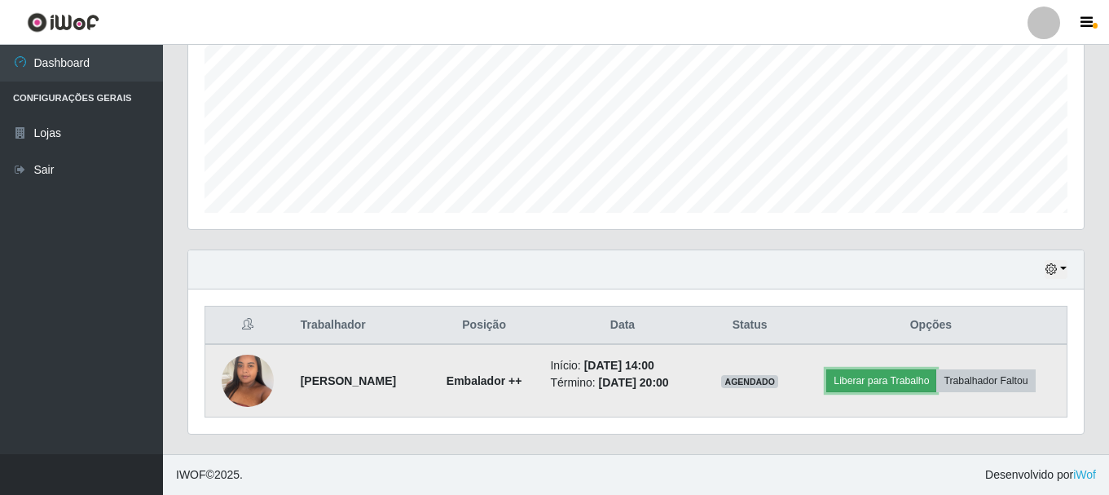
click at [891, 379] on button "Liberar para Trabalho" at bounding box center [881, 380] width 110 height 23
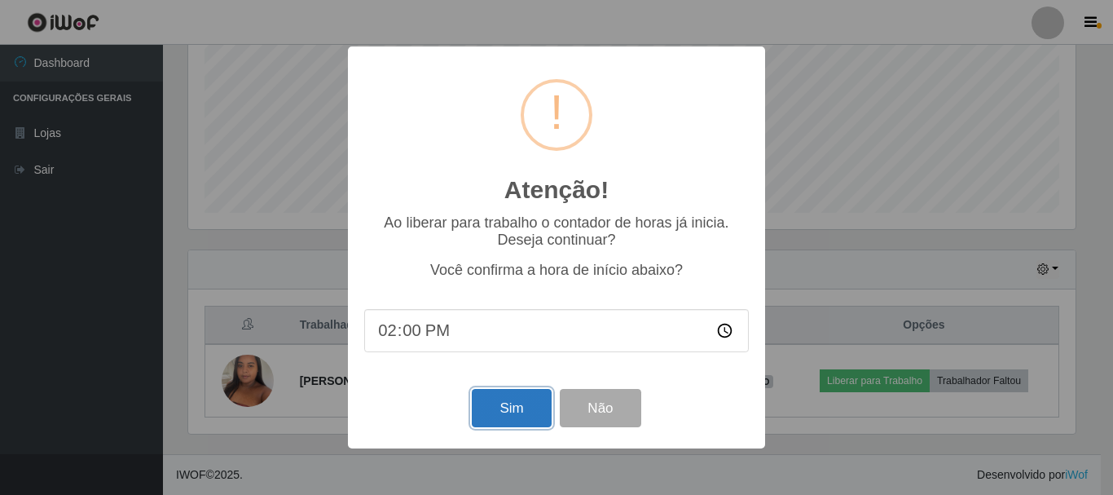
click at [510, 414] on button "Sim" at bounding box center [511, 408] width 79 height 38
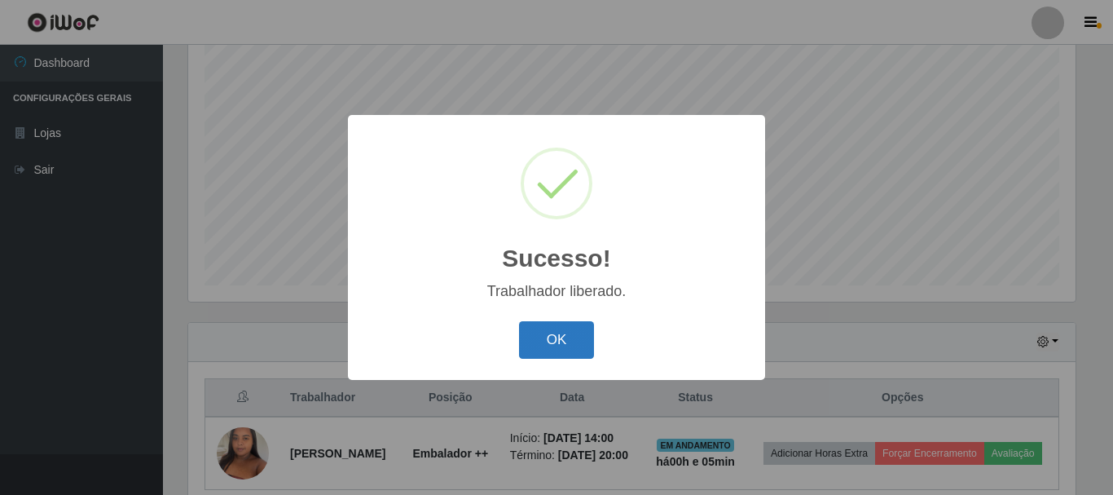
click at [547, 340] on button "OK" at bounding box center [557, 340] width 76 height 38
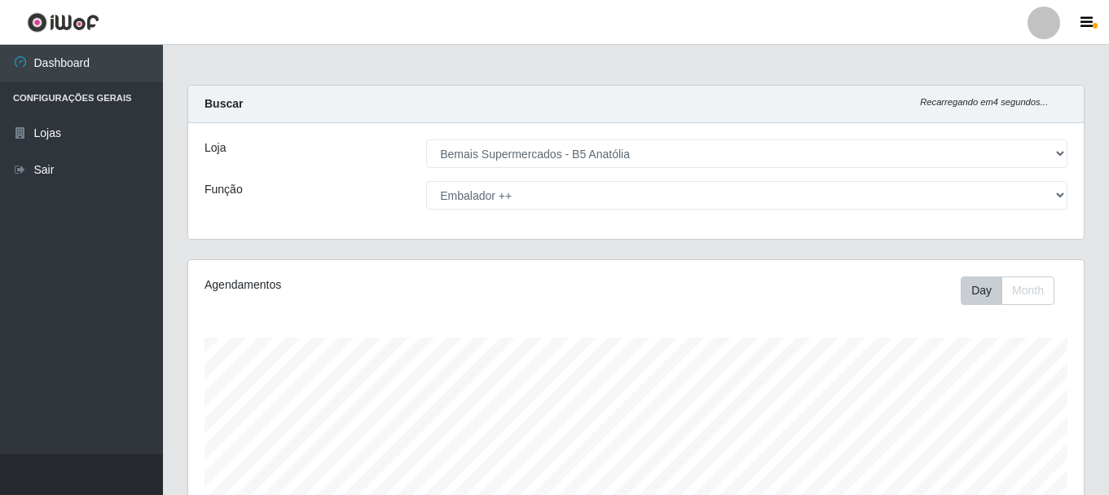
scroll to position [0, 0]
